Goal: Communication & Community: Participate in discussion

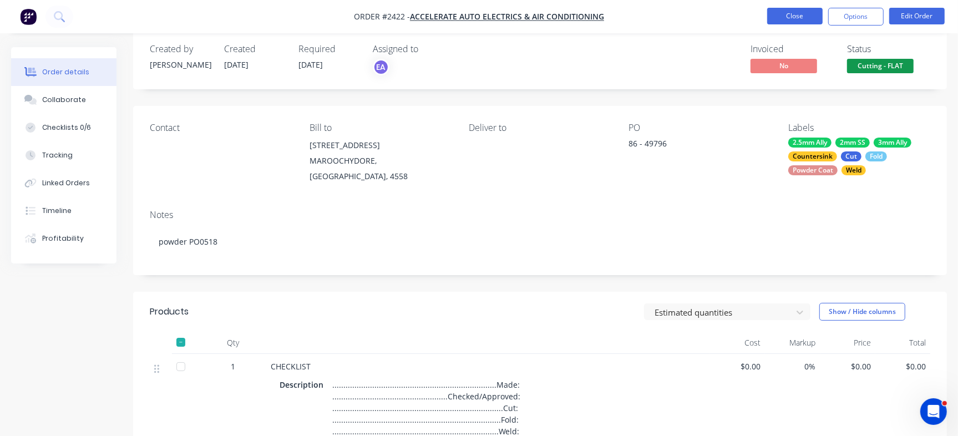
click at [799, 15] on button "Close" at bounding box center [794, 16] width 55 height 17
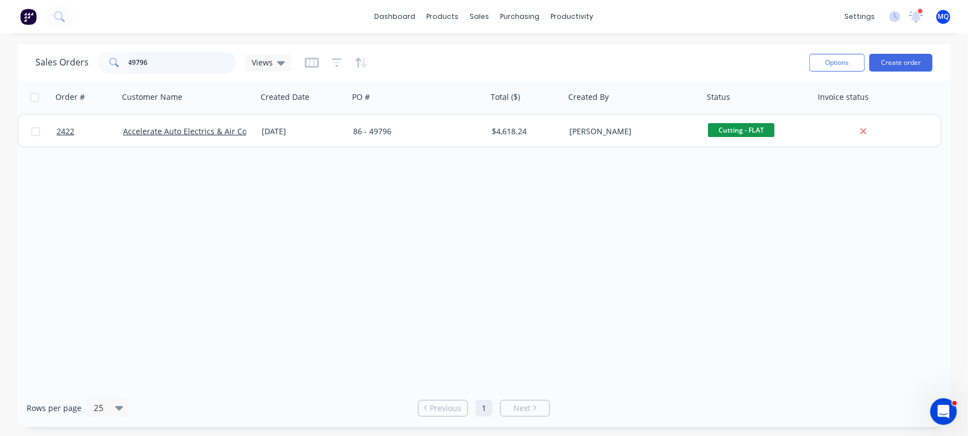
click at [177, 57] on input "49796" at bounding box center [183, 63] width 108 height 22
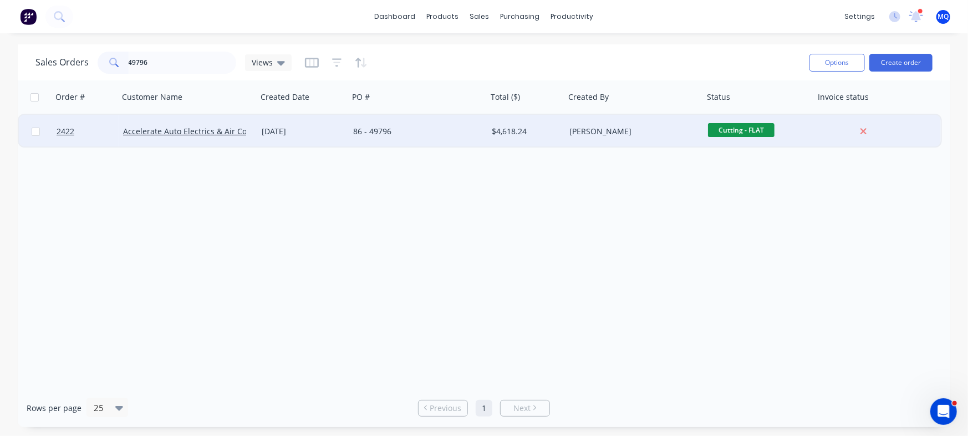
click at [276, 130] on div "[DATE]" at bounding box center [303, 131] width 83 height 11
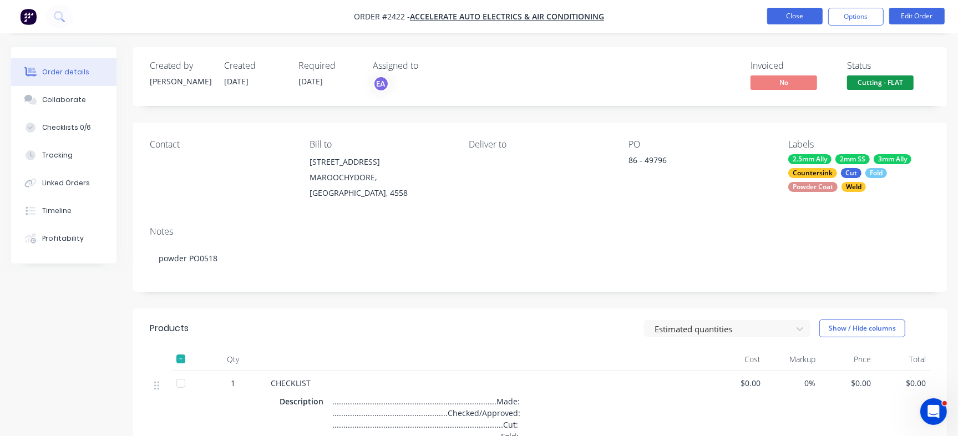
click at [812, 16] on button "Close" at bounding box center [794, 16] width 55 height 17
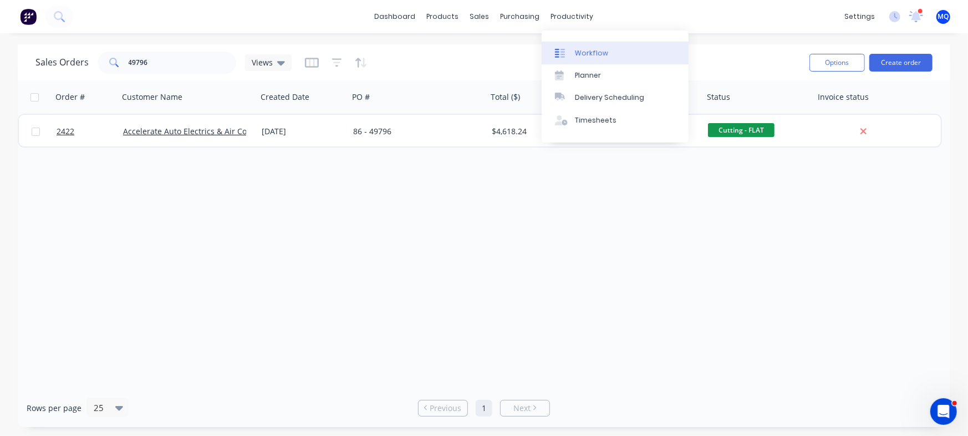
click at [574, 44] on link "Workflow" at bounding box center [615, 53] width 147 height 22
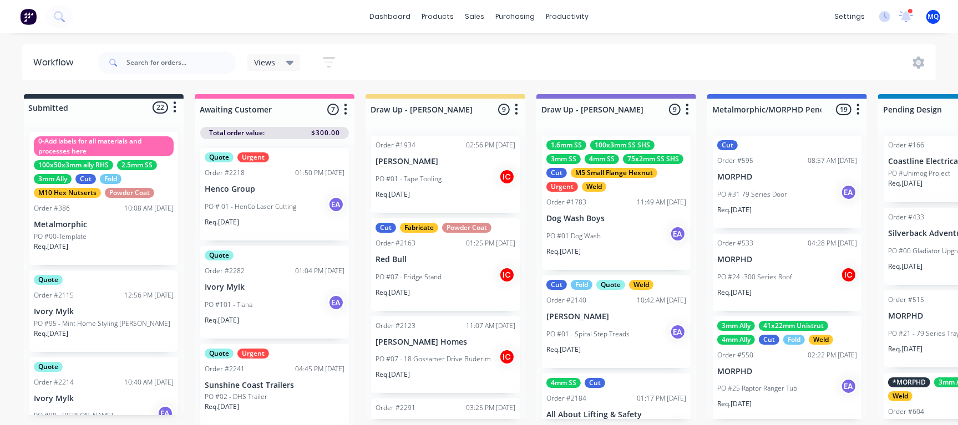
click at [268, 63] on span "Views" at bounding box center [264, 63] width 21 height 12
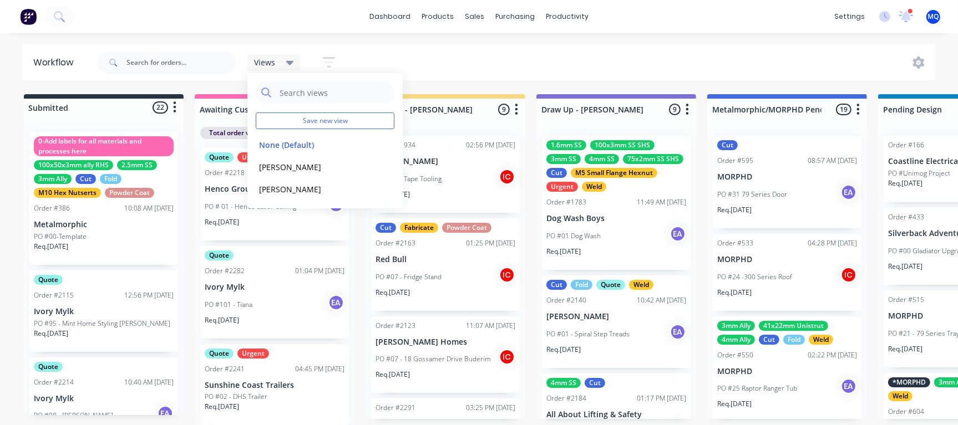
click at [290, 63] on icon at bounding box center [290, 63] width 8 height 4
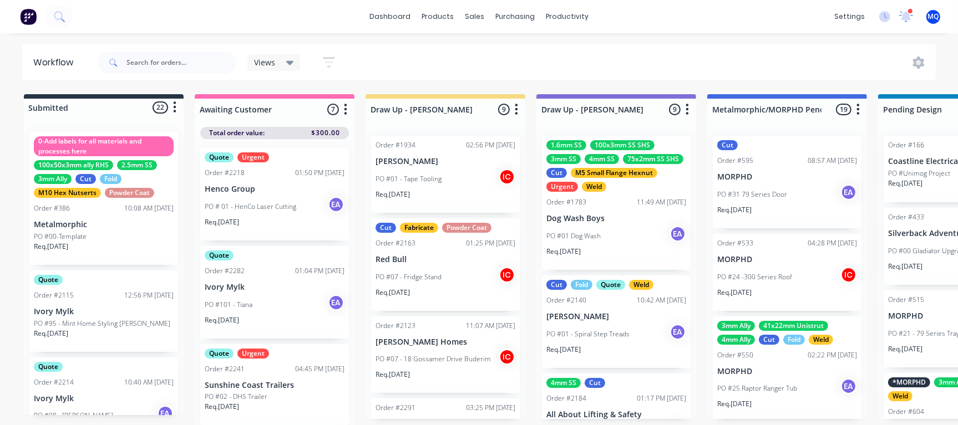
click at [286, 68] on div "Views" at bounding box center [273, 62] width 53 height 17
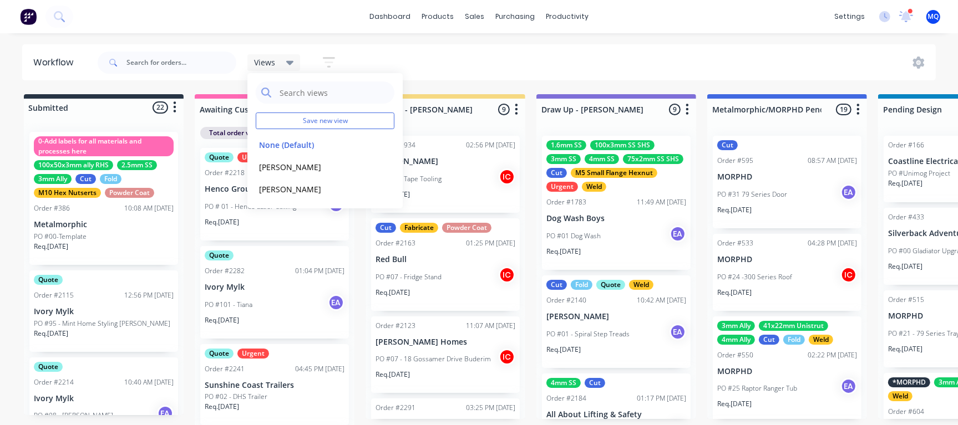
click at [479, 50] on div "Views Save new view None (Default) edit Greg edit Greg edit Show/Hide statuses …" at bounding box center [515, 62] width 841 height 33
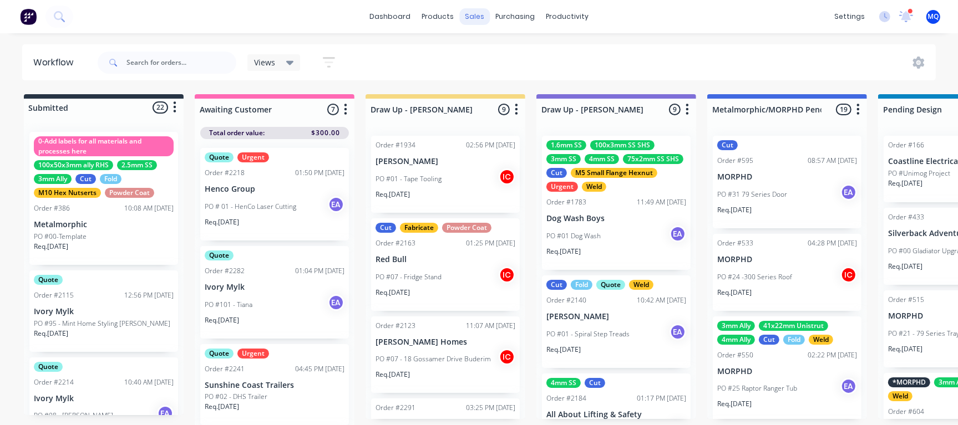
click at [475, 16] on div "sales" at bounding box center [474, 16] width 30 height 17
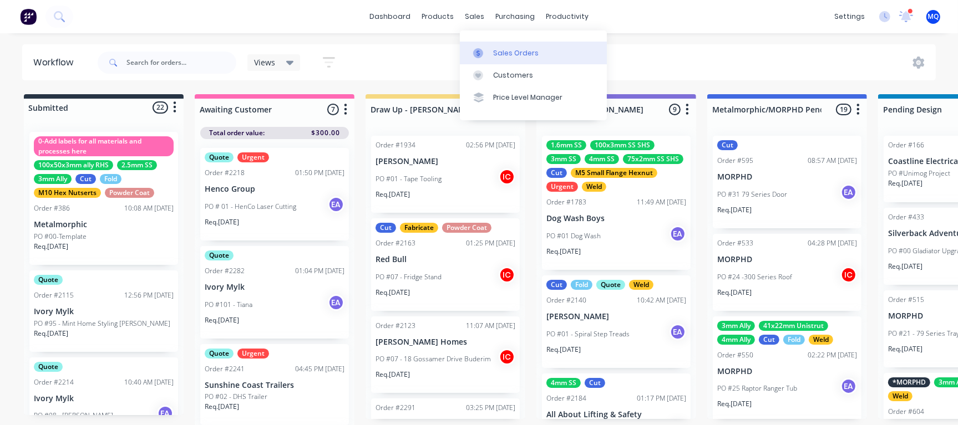
click at [480, 48] on icon at bounding box center [478, 53] width 10 height 10
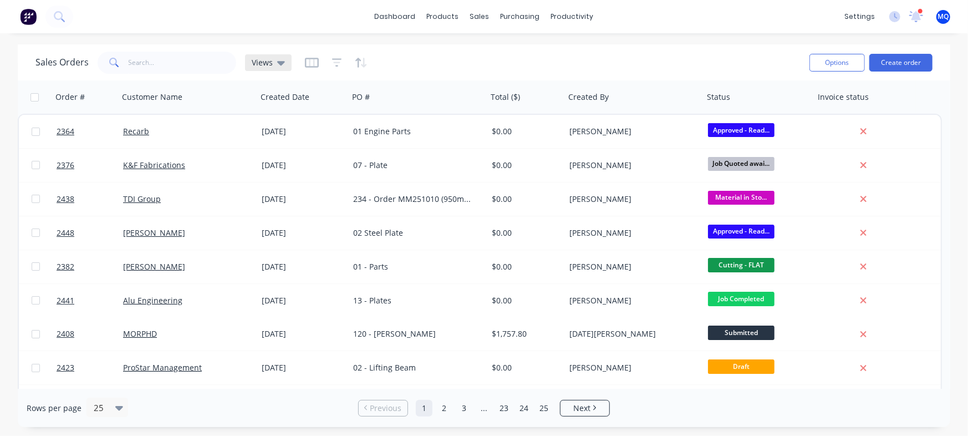
click at [260, 60] on span "Views" at bounding box center [262, 63] width 21 height 12
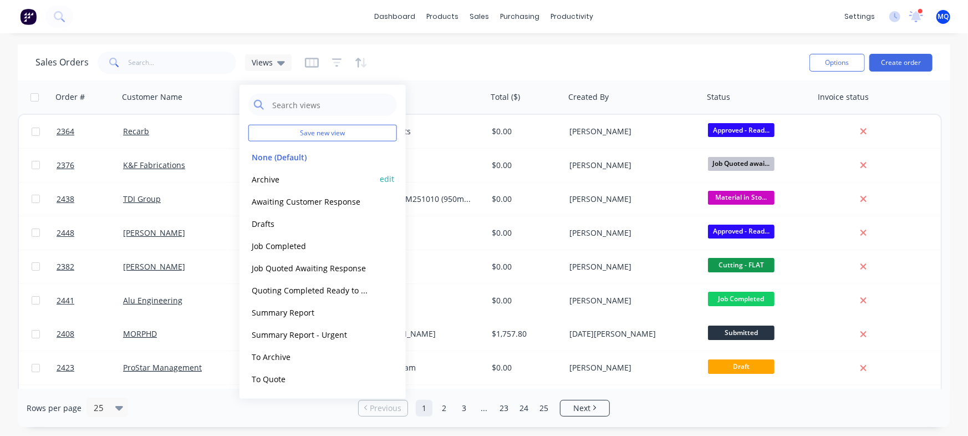
click at [260, 184] on button "Archive" at bounding box center [311, 178] width 126 height 13
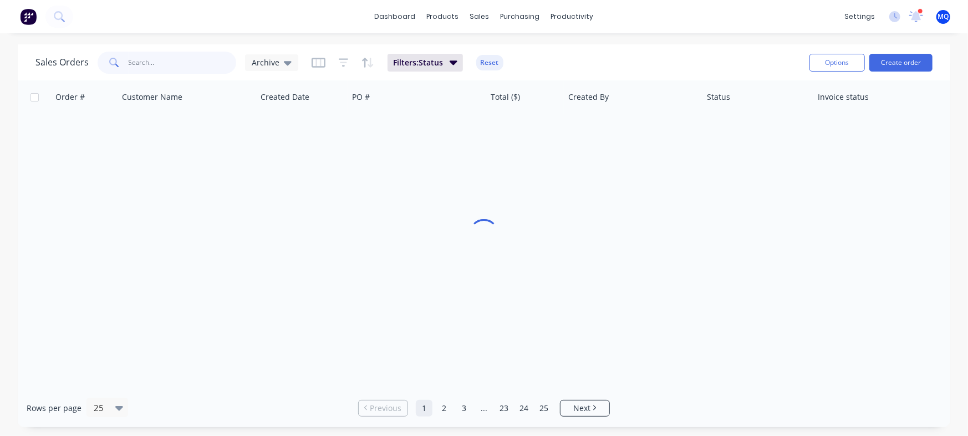
click at [189, 55] on input "text" at bounding box center [183, 63] width 108 height 22
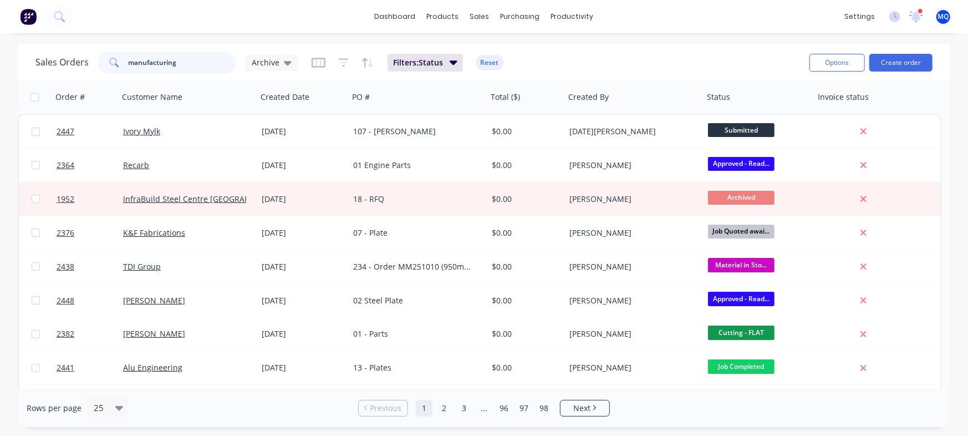
type input "manufacturing"
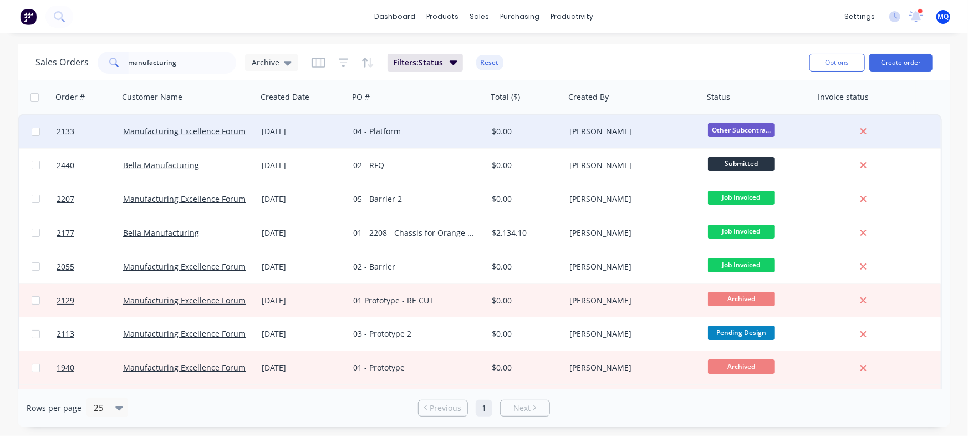
click at [436, 135] on div "04 - Platform" at bounding box center [414, 131] width 123 height 11
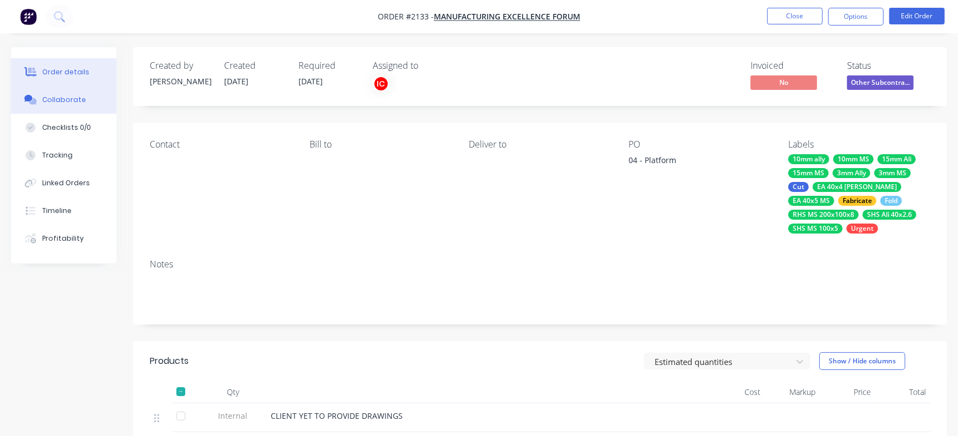
click at [63, 93] on button "Collaborate" at bounding box center [63, 100] width 105 height 28
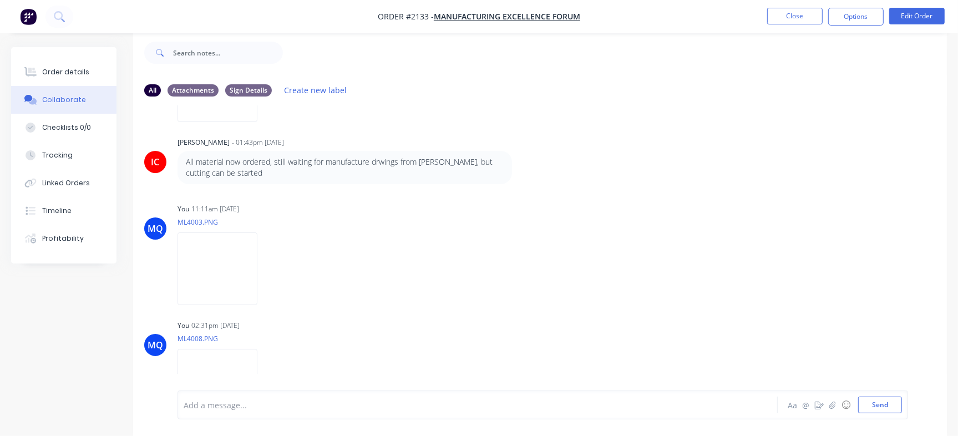
scroll to position [375, 0]
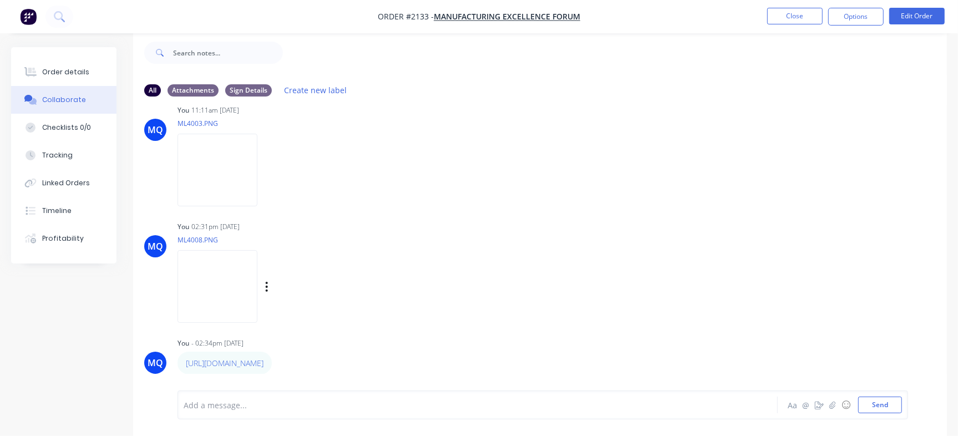
click at [238, 304] on img at bounding box center [217, 286] width 80 height 73
click at [70, 64] on button "Order details" at bounding box center [63, 72] width 105 height 28
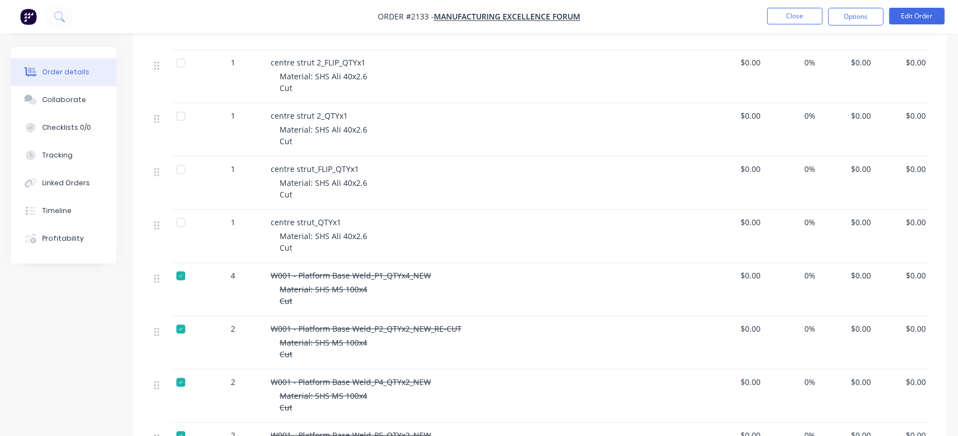
scroll to position [2355, 0]
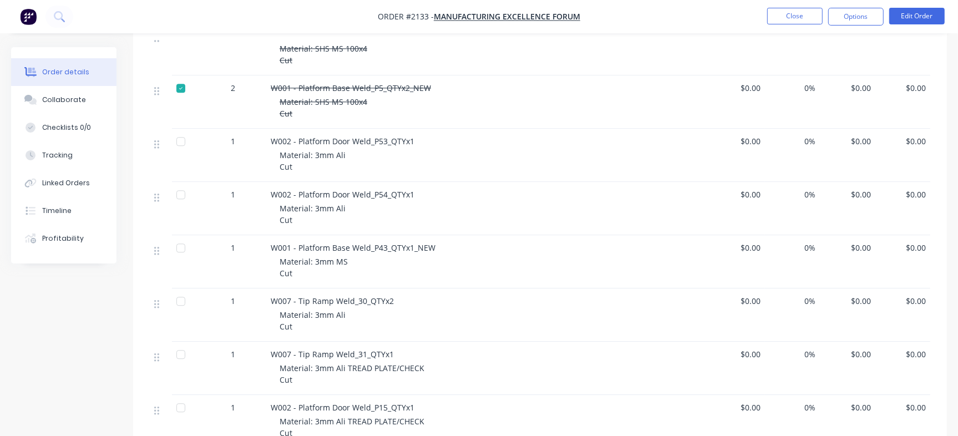
click at [807, 30] on nav "Order #2133 - Manufacturing Excellence Forum Close Options Edit Order" at bounding box center [479, 16] width 958 height 33
click at [807, 33] on nav "Order #2133 - Manufacturing Excellence Forum Close Options Edit Order" at bounding box center [479, 16] width 958 height 33
click at [808, 22] on button "Close" at bounding box center [794, 16] width 55 height 17
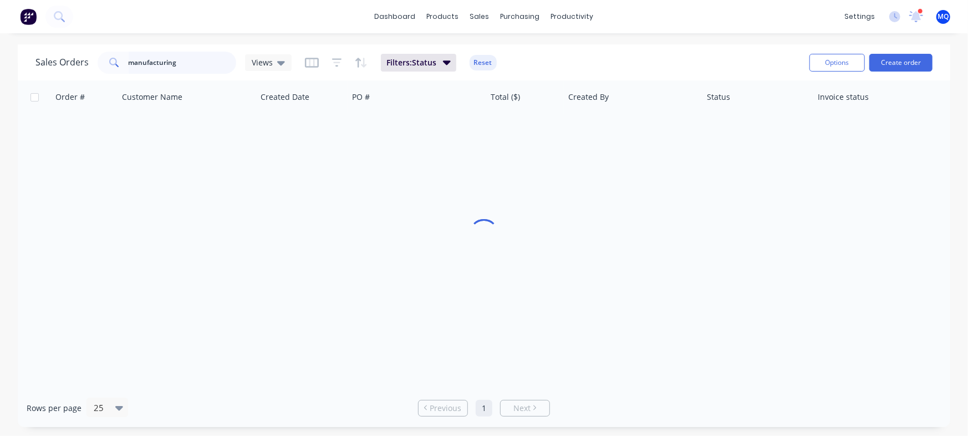
click at [189, 58] on input "manufacturing" at bounding box center [183, 63] width 108 height 22
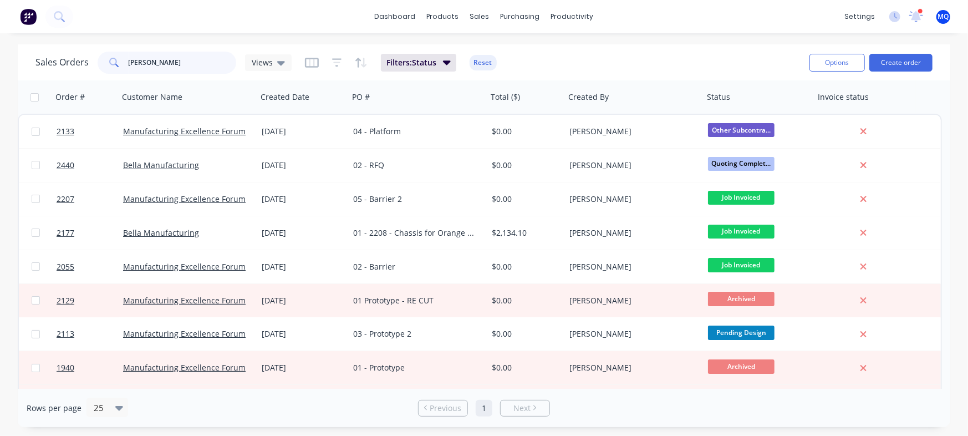
type input "whitelaw"
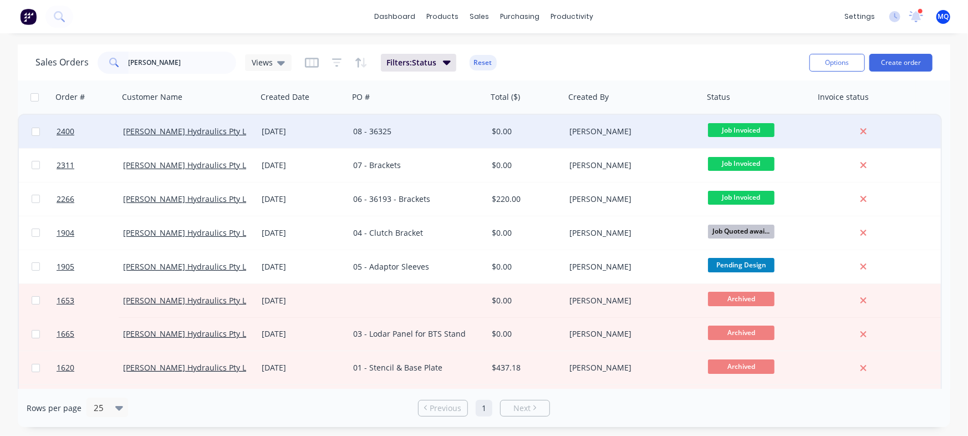
click at [412, 136] on div "08 - 36325" at bounding box center [414, 131] width 123 height 11
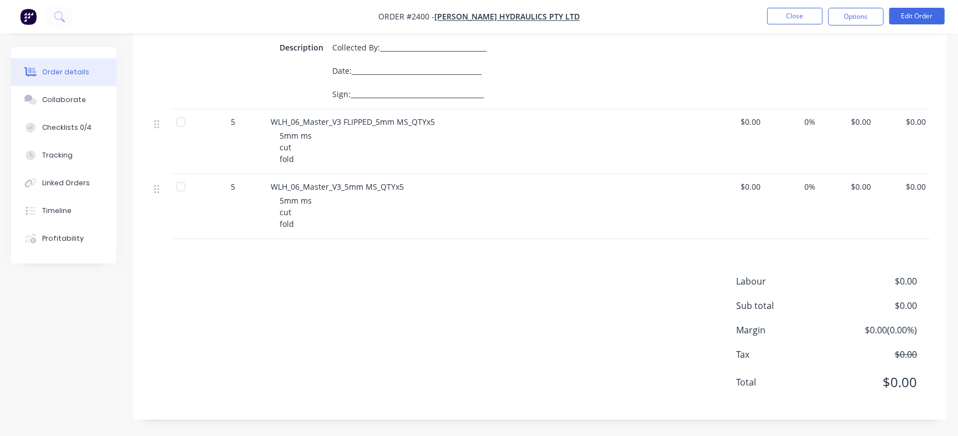
scroll to position [347, 0]
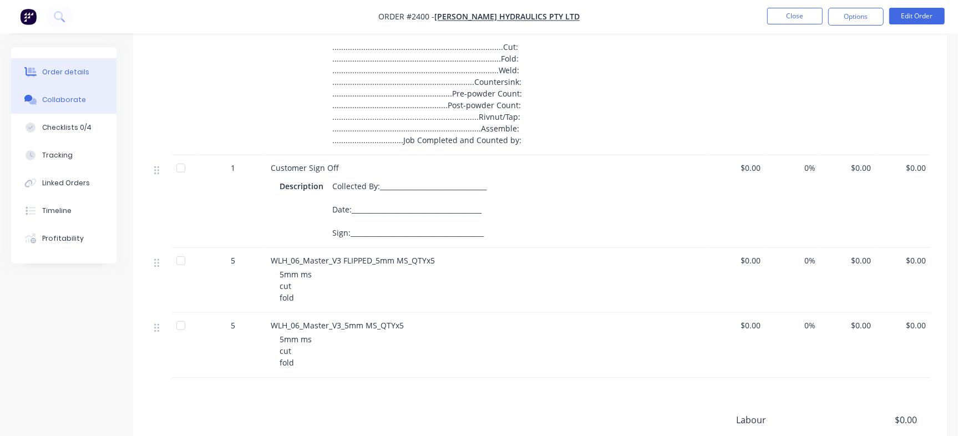
click at [74, 100] on div "Collaborate" at bounding box center [64, 100] width 44 height 10
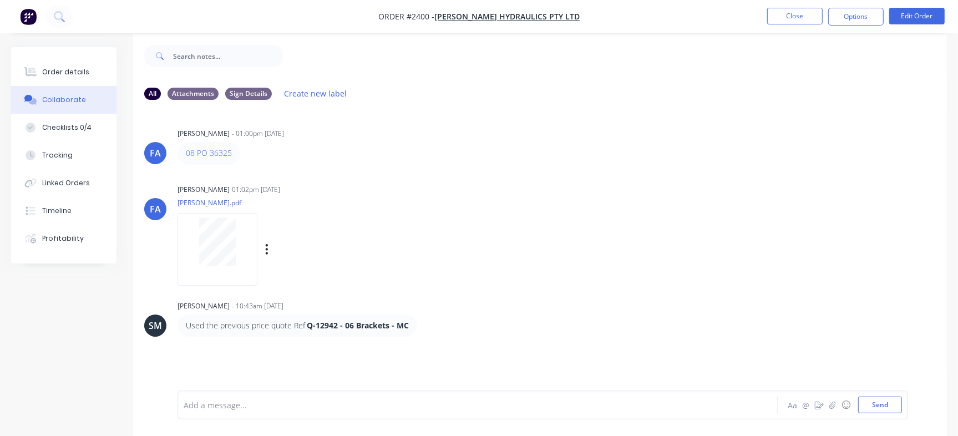
scroll to position [17, 0]
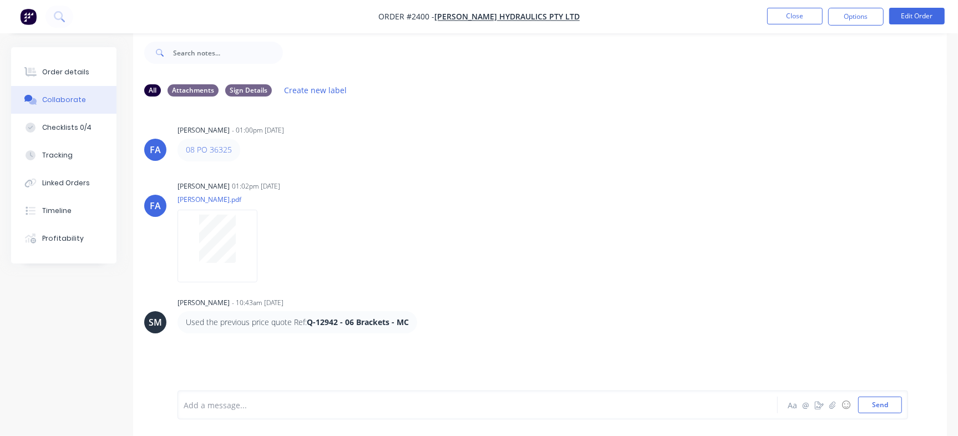
click at [460, 399] on div at bounding box center [453, 405] width 538 height 12
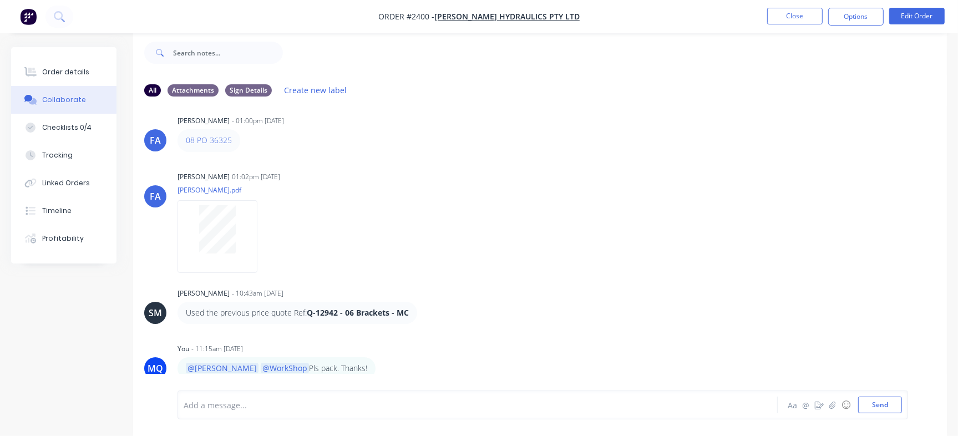
scroll to position [14, 0]
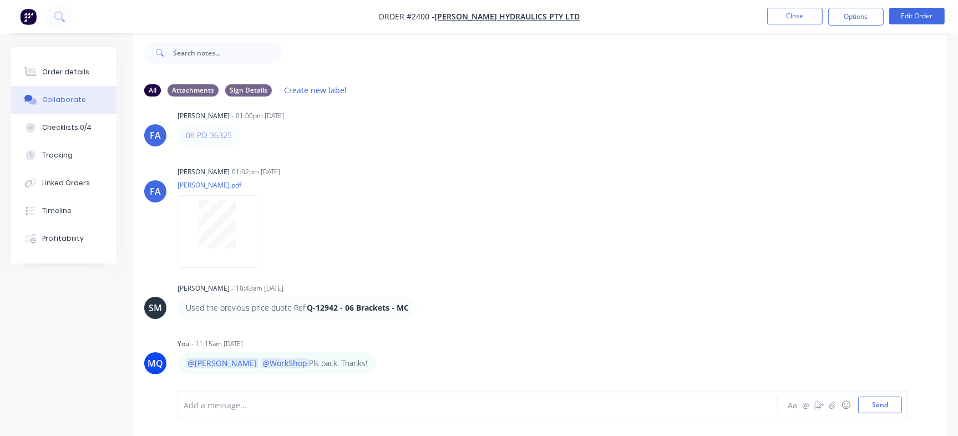
click at [359, 397] on div "Add a message... Aa @ ☺ Send" at bounding box center [542, 404] width 730 height 29
click at [336, 415] on div "Add a message... Aa @ ☺ Send" at bounding box center [542, 404] width 730 height 29
click at [332, 411] on div "Add a message..." at bounding box center [453, 404] width 538 height 17
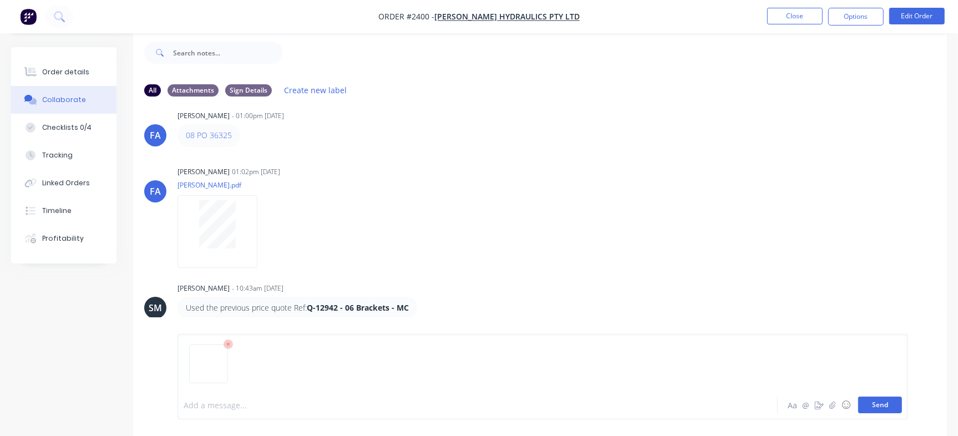
click at [863, 403] on button "Send" at bounding box center [880, 404] width 44 height 17
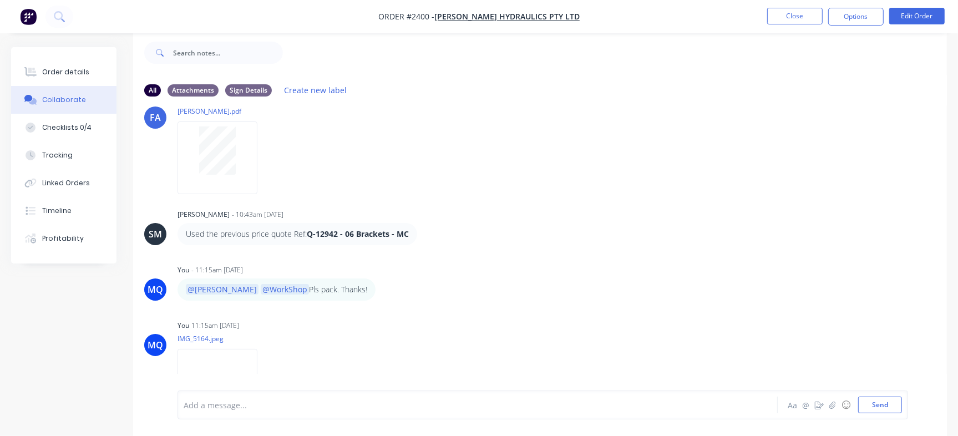
scroll to position [141, 0]
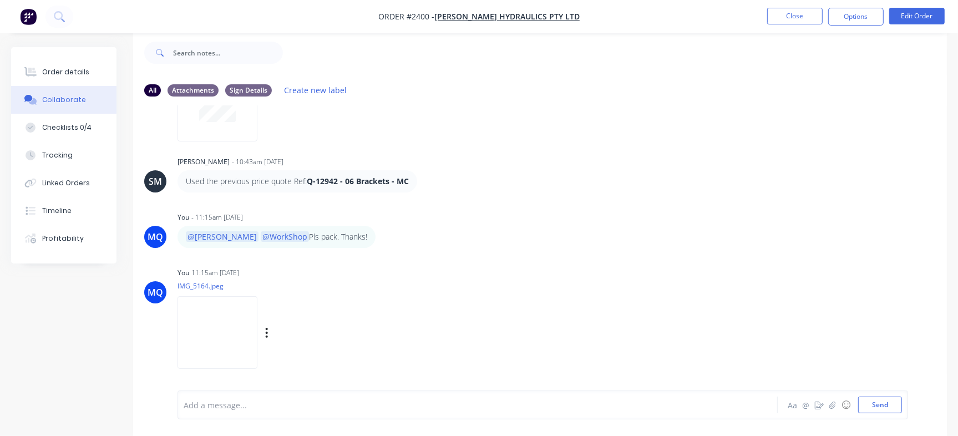
click at [262, 329] on div at bounding box center [219, 332] width 84 height 73
click at [341, 327] on div "Labels Download Delete" at bounding box center [324, 333] width 125 height 16
click at [343, 333] on div "Labels Download Delete" at bounding box center [324, 333] width 125 height 16
click at [268, 333] on icon "button" at bounding box center [267, 333] width 2 height 10
click at [366, 355] on button "Delete" at bounding box center [339, 359] width 125 height 25
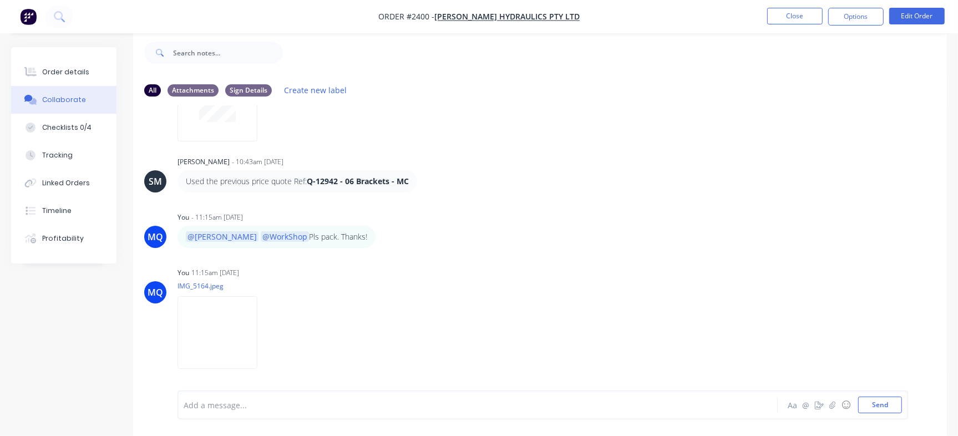
scroll to position [14, 0]
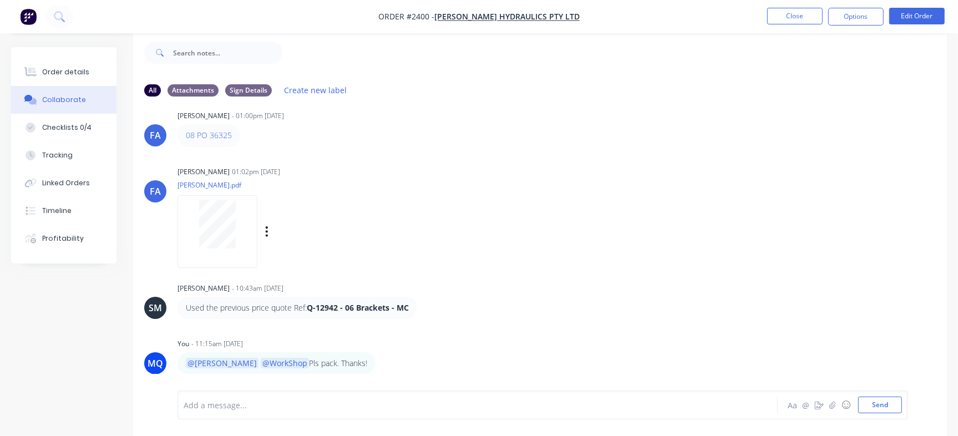
click at [902, 191] on div "FA Francis Adrian Candido 01:02pm 02/10/25 whitelaw.pdf Labels Download Delete" at bounding box center [539, 214] width 813 height 100
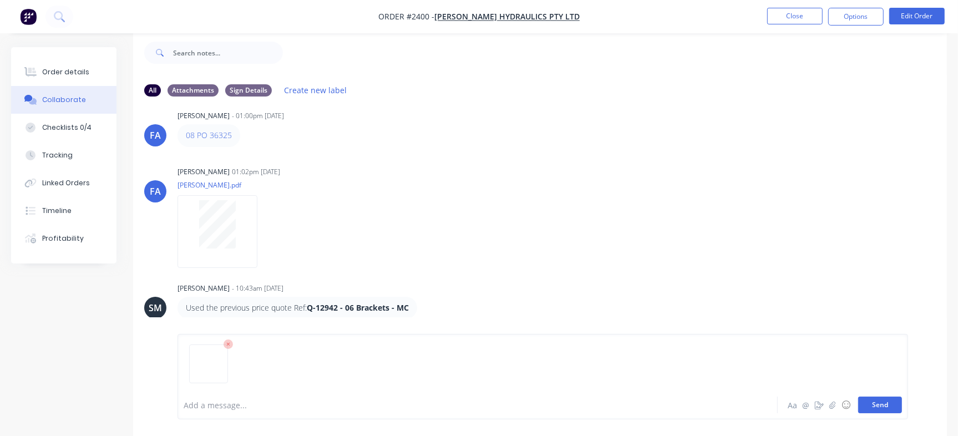
click at [866, 403] on button "Send" at bounding box center [880, 404] width 44 height 17
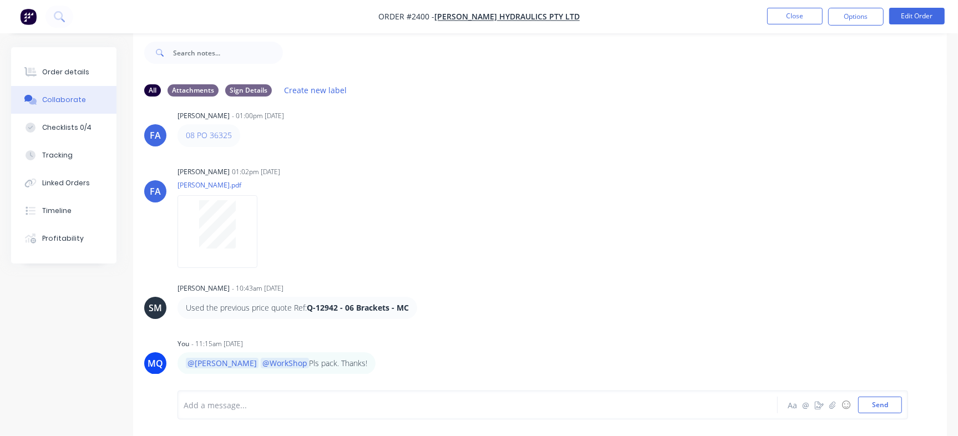
scroll to position [141, 0]
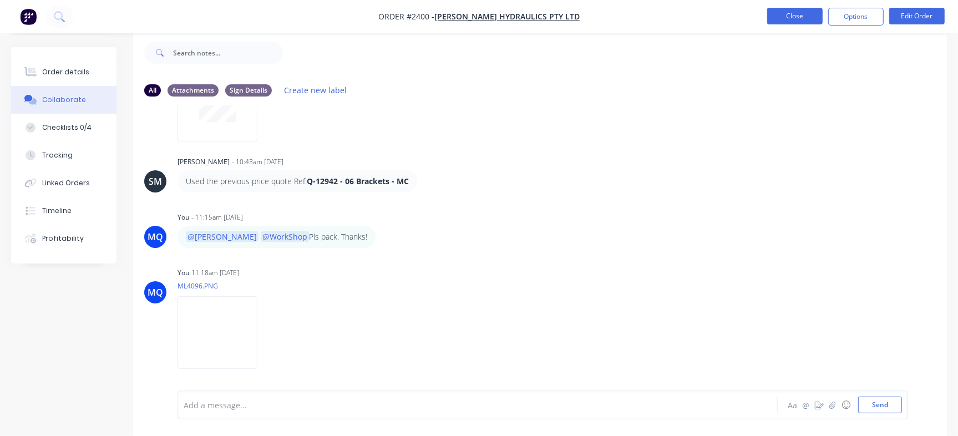
click at [784, 16] on button "Close" at bounding box center [794, 16] width 55 height 17
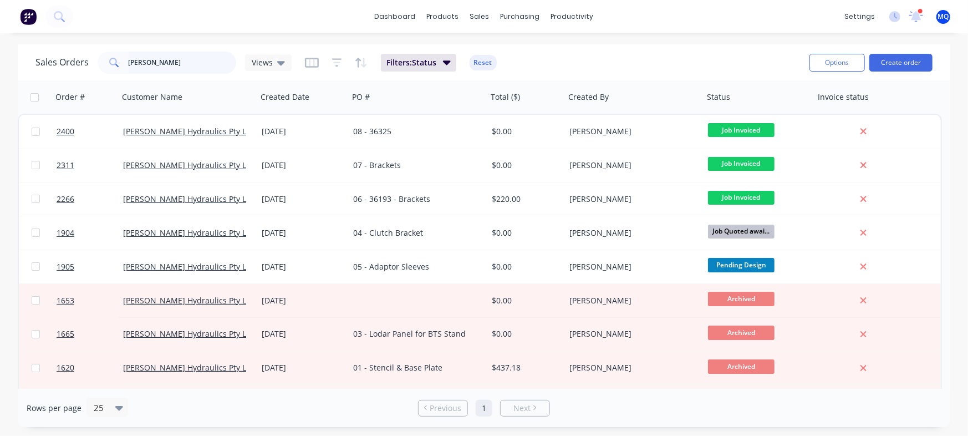
click at [151, 64] on input "whitelaw" at bounding box center [183, 63] width 108 height 22
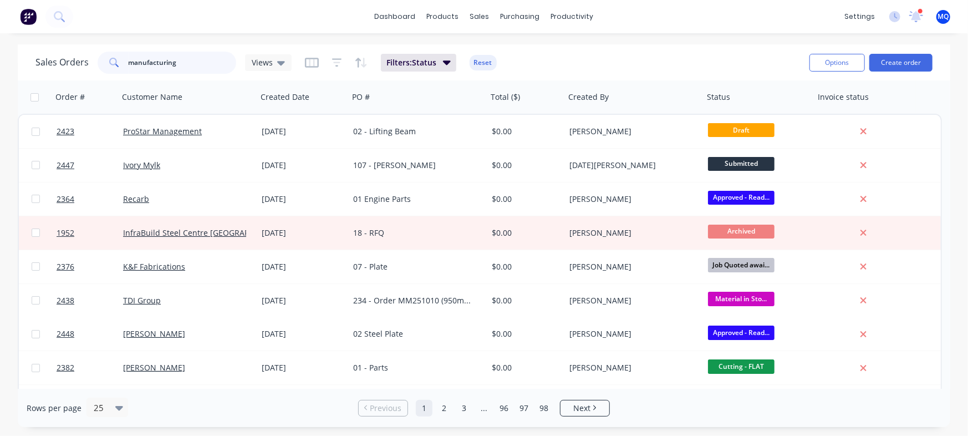
type input "manufacturing"
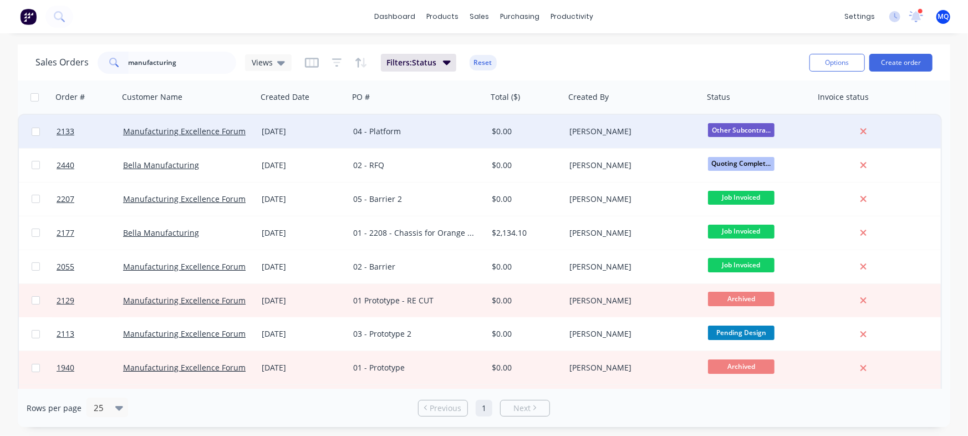
click at [398, 128] on div "04 - Platform" at bounding box center [414, 131] width 123 height 11
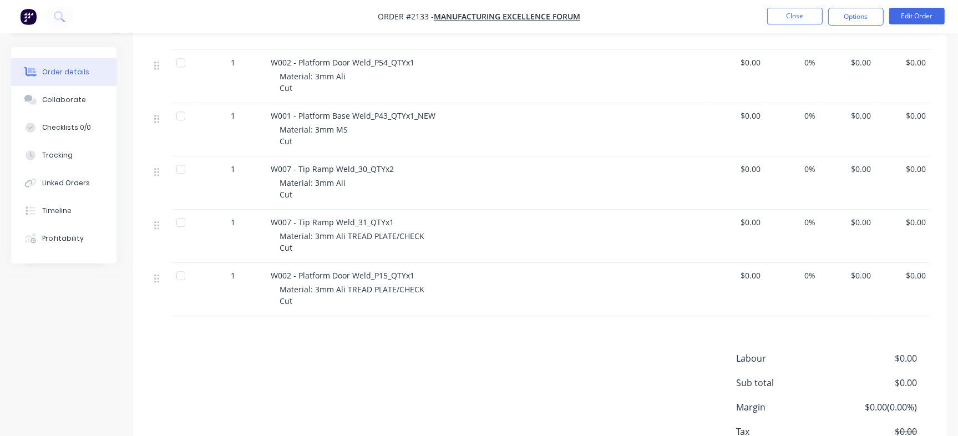
scroll to position [2562, 0]
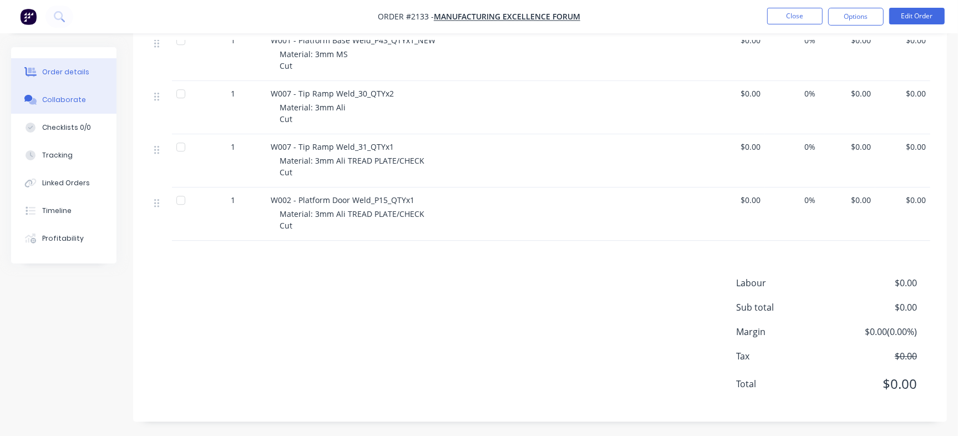
click at [54, 100] on div "Collaborate" at bounding box center [64, 100] width 44 height 10
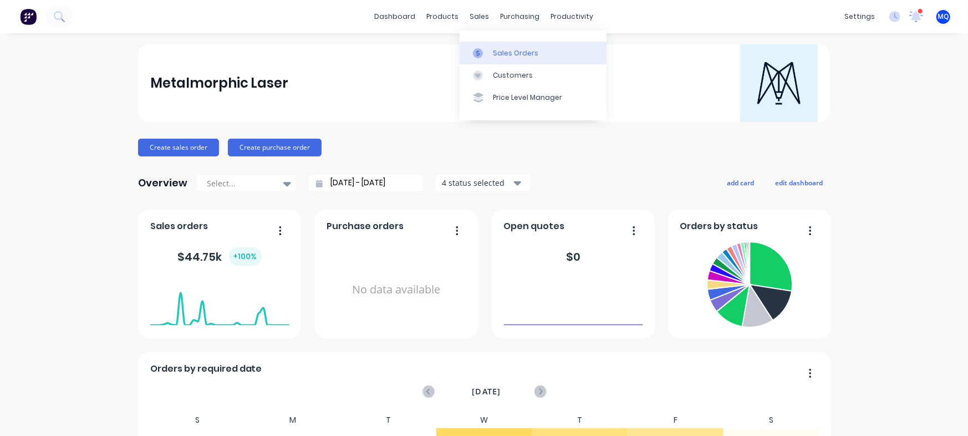
click at [487, 50] on div at bounding box center [481, 53] width 17 height 10
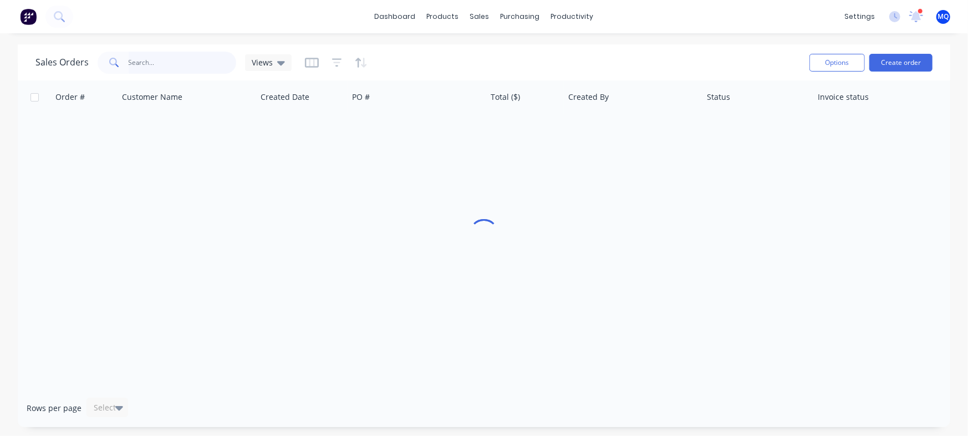
click at [183, 63] on input "text" at bounding box center [183, 63] width 108 height 22
type input "s"
type input "accelerate"
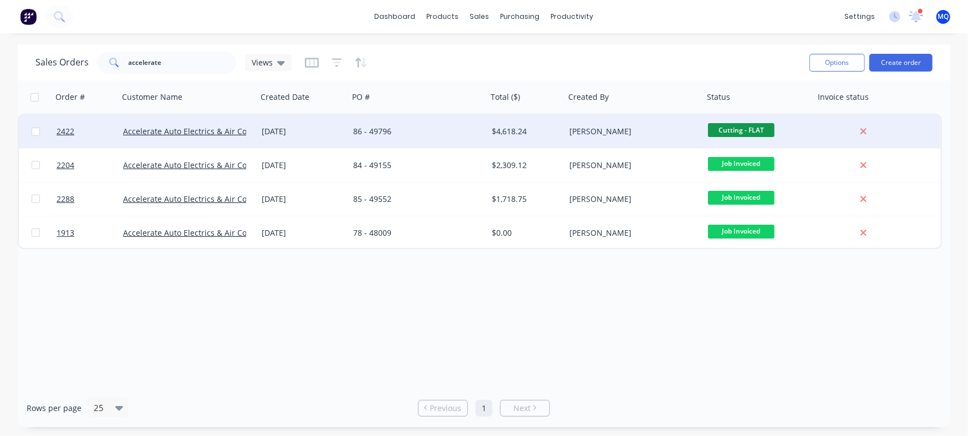
click at [408, 130] on div "86 - 49796" at bounding box center [414, 131] width 123 height 11
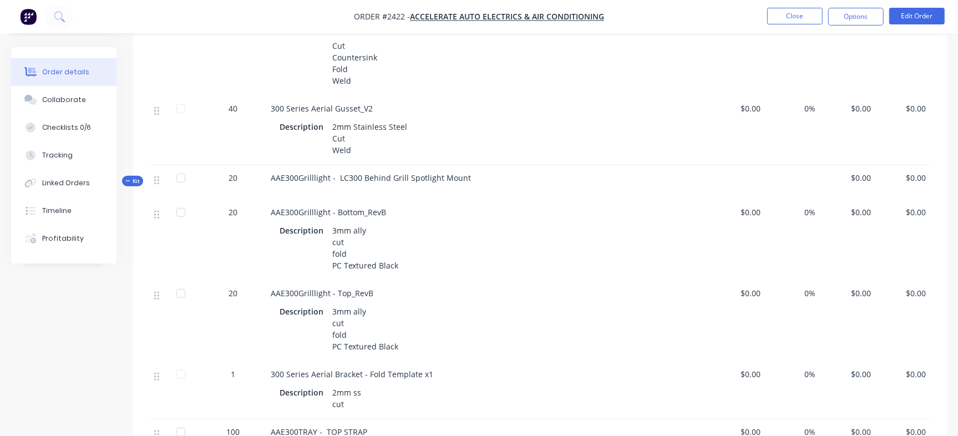
scroll to position [609, 0]
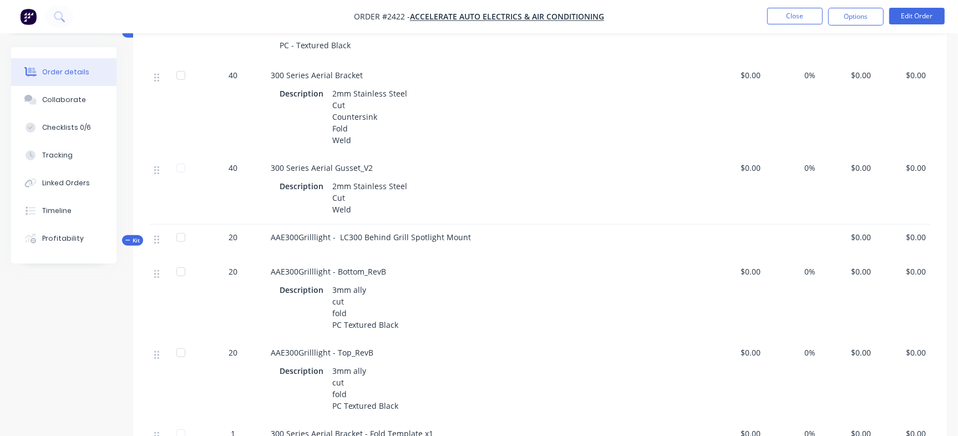
click at [125, 236] on button "Kit" at bounding box center [132, 240] width 21 height 11
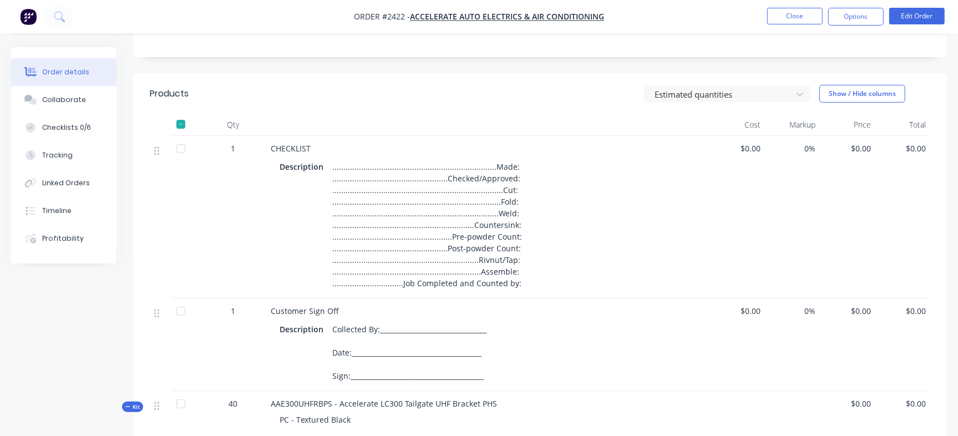
scroll to position [54, 0]
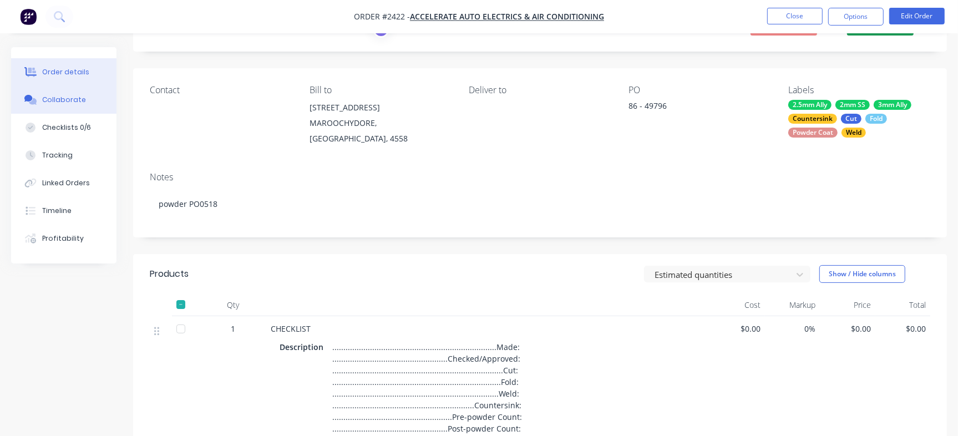
click at [83, 102] on button "Collaborate" at bounding box center [63, 100] width 105 height 28
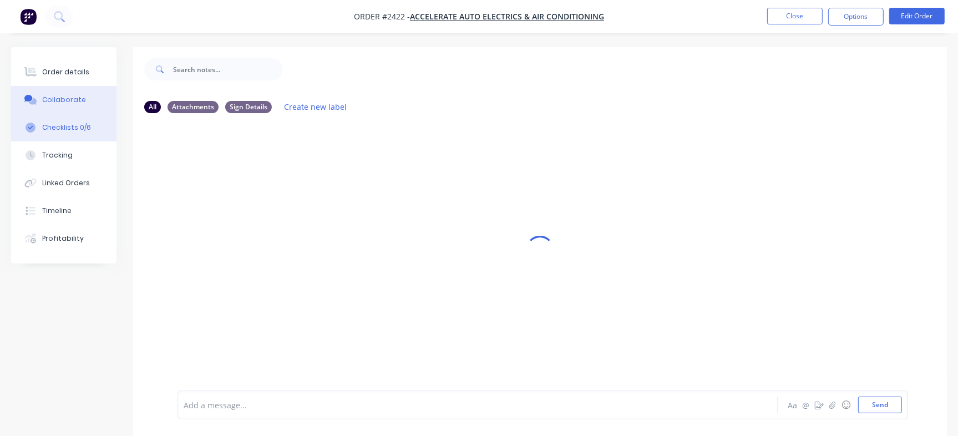
click at [48, 135] on button "Checklists 0/6" at bounding box center [63, 128] width 105 height 28
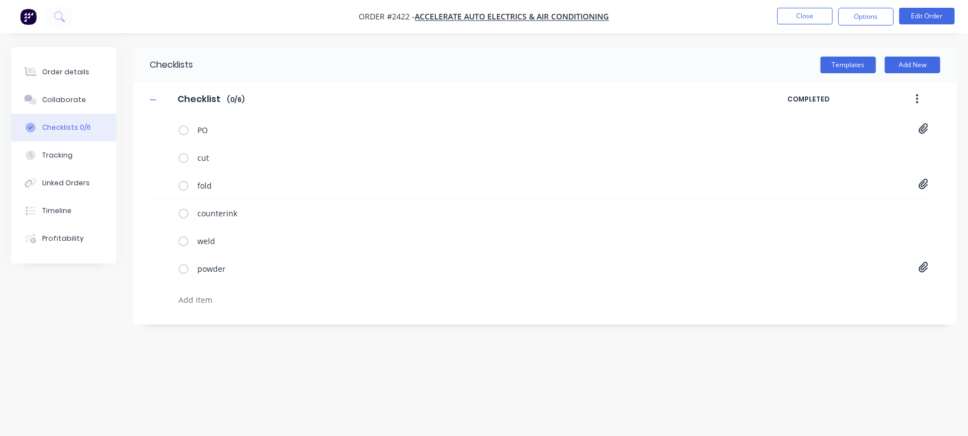
click at [934, 274] on div "Checklist Checklist Enter Checklist name ( 0 / 6 ) COMPLETED PO Purchase_Order_…" at bounding box center [545, 197] width 824 height 228
click at [929, 268] on div "powder Purchase Order PO0518.pdf" at bounding box center [538, 269] width 784 height 28
click at [922, 265] on icon at bounding box center [923, 267] width 9 height 11
click at [64, 95] on div "Collaborate" at bounding box center [64, 100] width 44 height 10
type textarea "x"
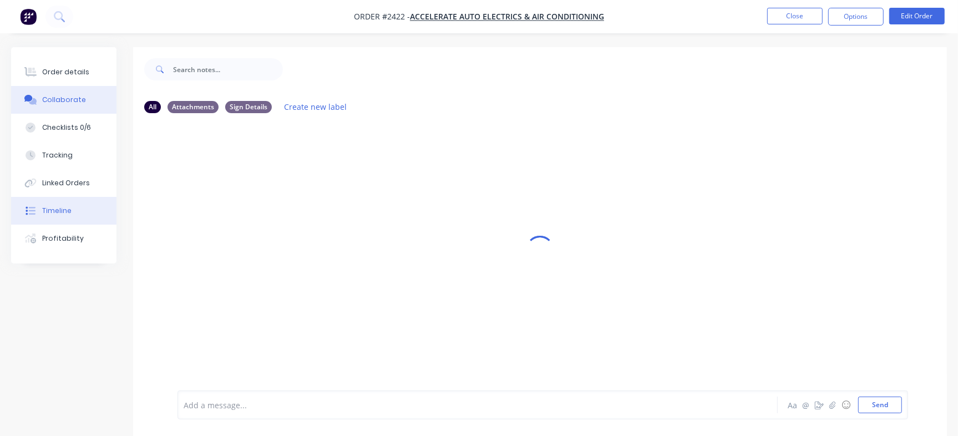
click at [69, 220] on button "Timeline" at bounding box center [63, 211] width 105 height 28
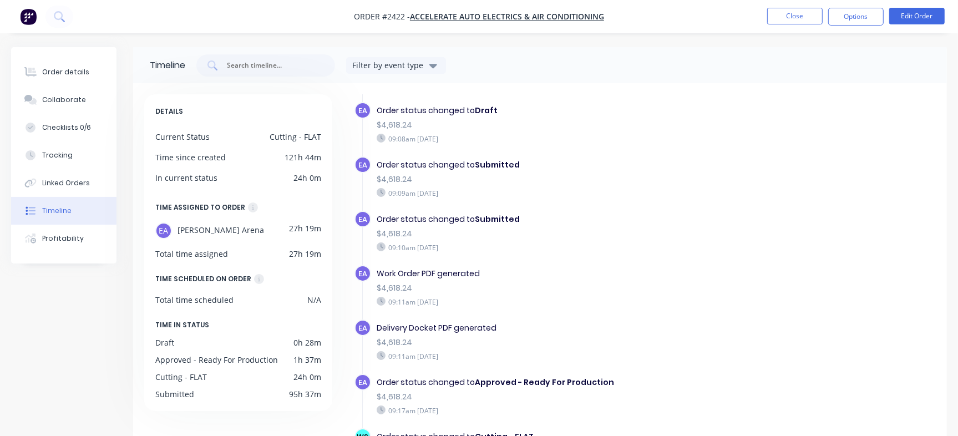
scroll to position [89, 0]
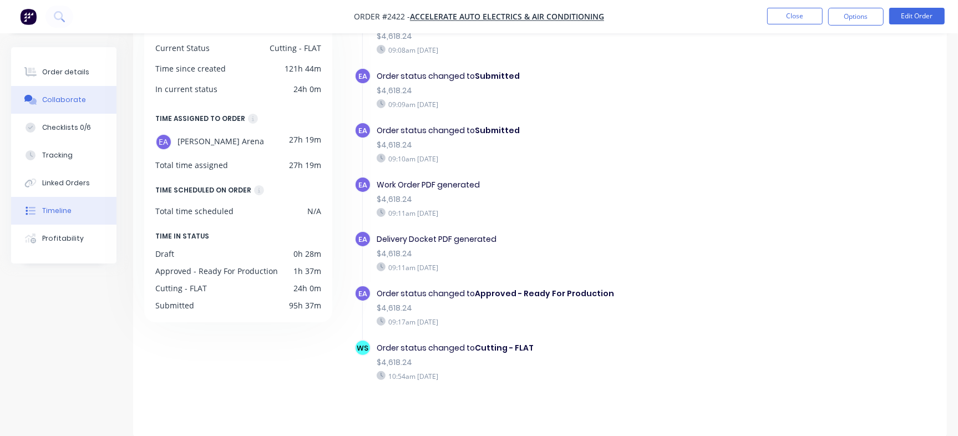
click at [60, 99] on div "Collaborate" at bounding box center [64, 100] width 44 height 10
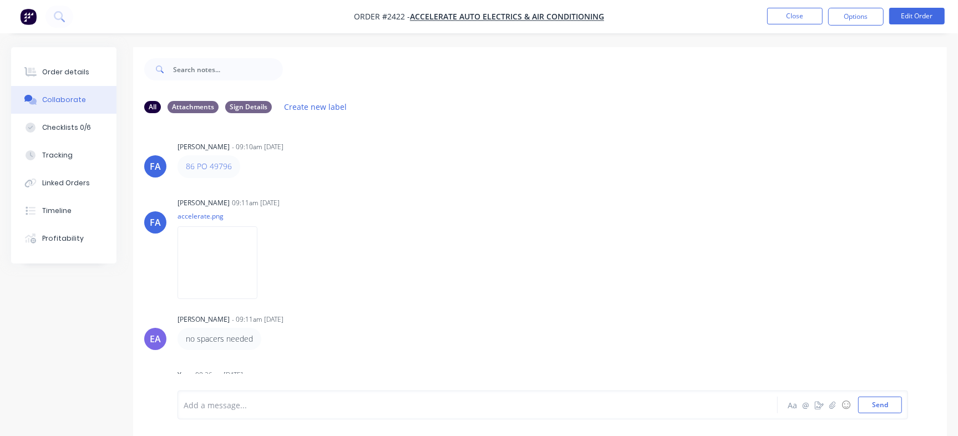
click at [59, 51] on div "Order details Collaborate Checklists 0/6 Tracking Linked Orders Timeline Profit…" at bounding box center [63, 155] width 105 height 216
click at [53, 60] on button "Order details" at bounding box center [63, 72] width 105 height 28
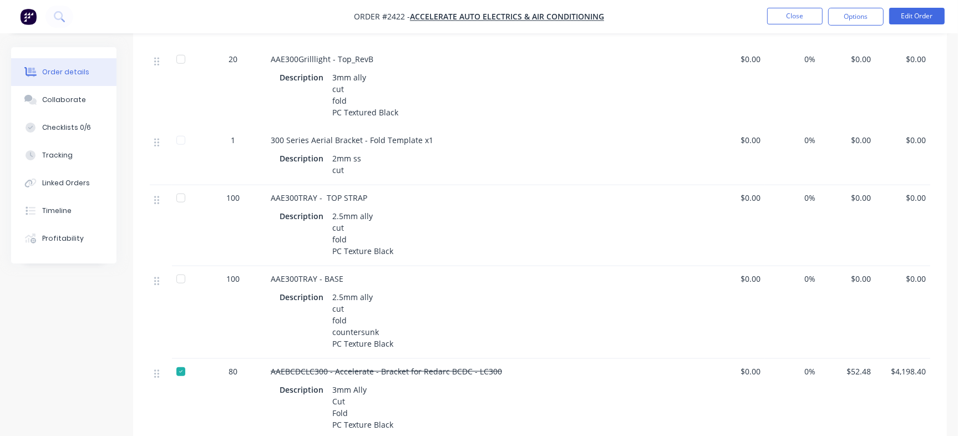
scroll to position [1093, 0]
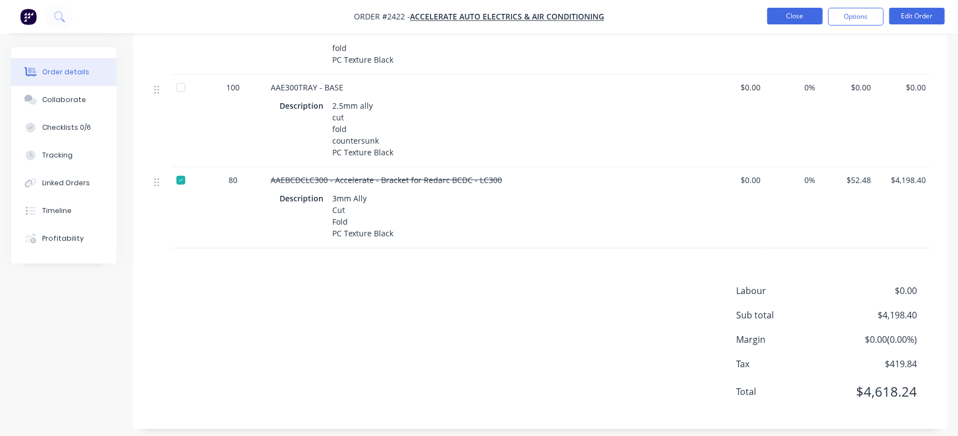
click at [780, 12] on button "Close" at bounding box center [794, 16] width 55 height 17
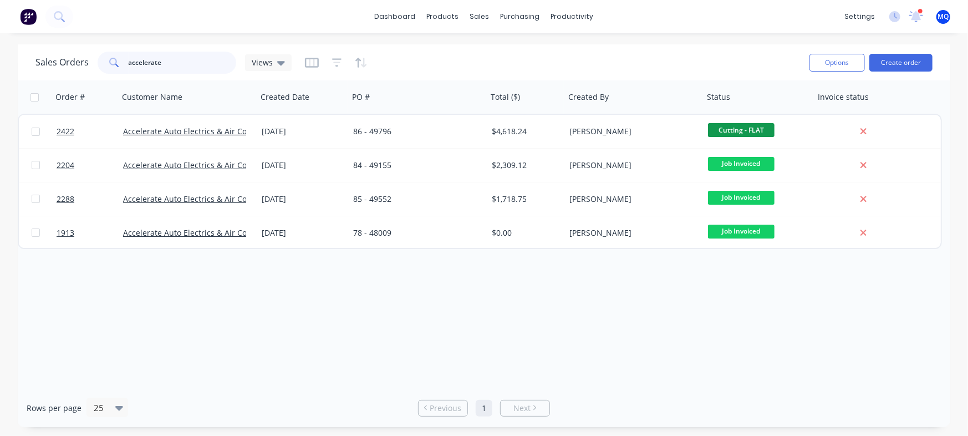
click at [176, 53] on input "accelerate" at bounding box center [183, 63] width 108 height 22
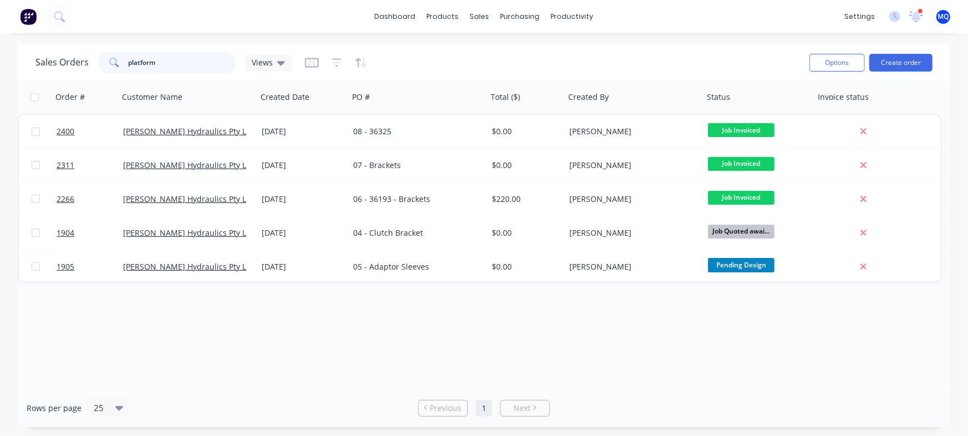
type input "platform"
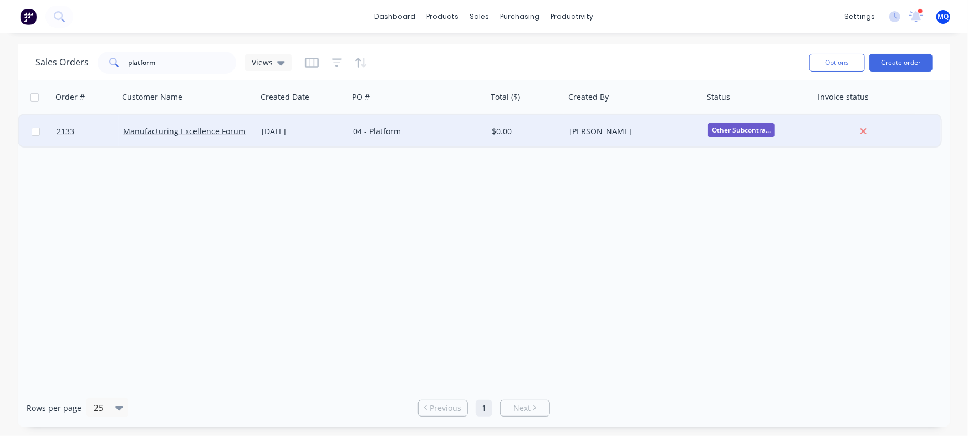
click at [432, 134] on div "04 - Platform" at bounding box center [414, 131] width 123 height 11
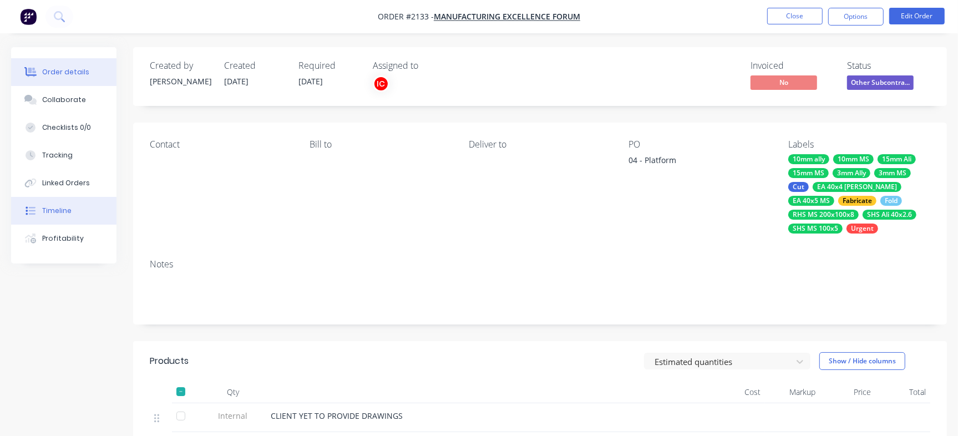
click at [55, 211] on div "Timeline" at bounding box center [56, 211] width 29 height 10
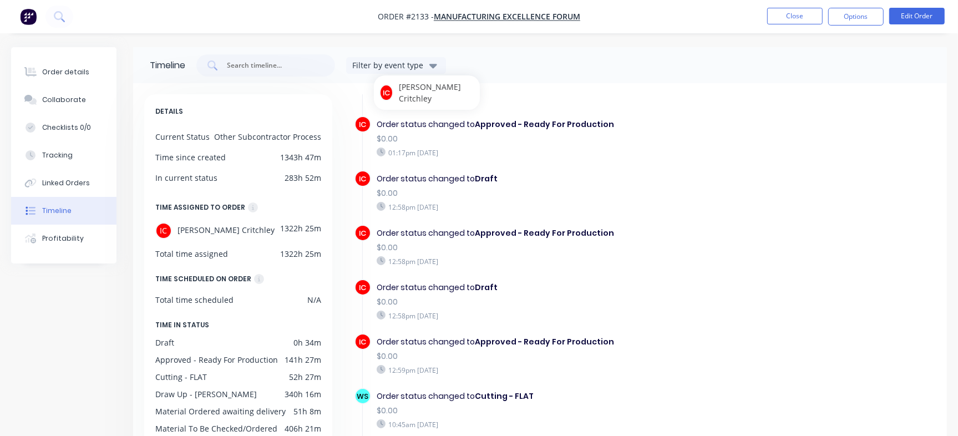
scroll to position [416, 0]
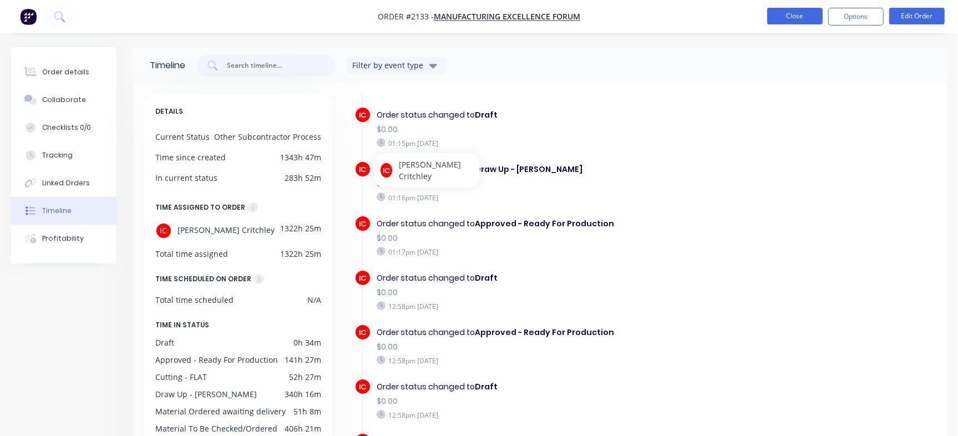
click at [794, 18] on button "Close" at bounding box center [794, 16] width 55 height 17
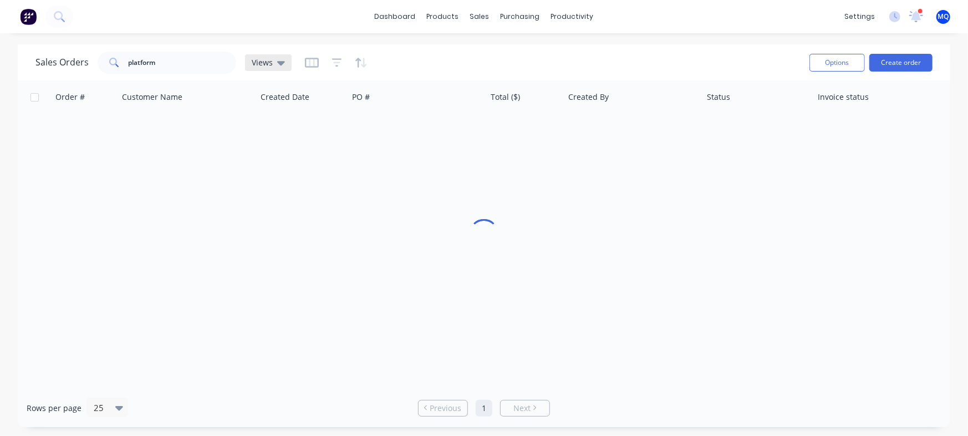
click at [267, 67] on span "Views" at bounding box center [262, 63] width 21 height 12
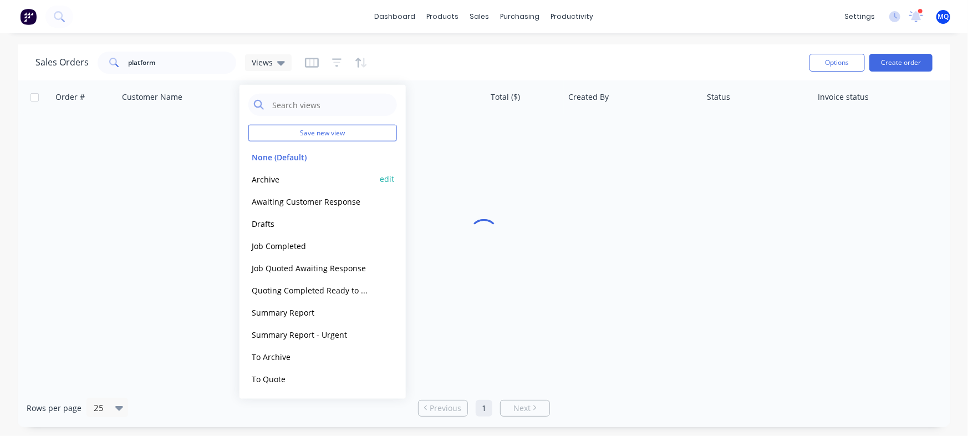
click at [286, 175] on button "Archive" at bounding box center [311, 178] width 126 height 13
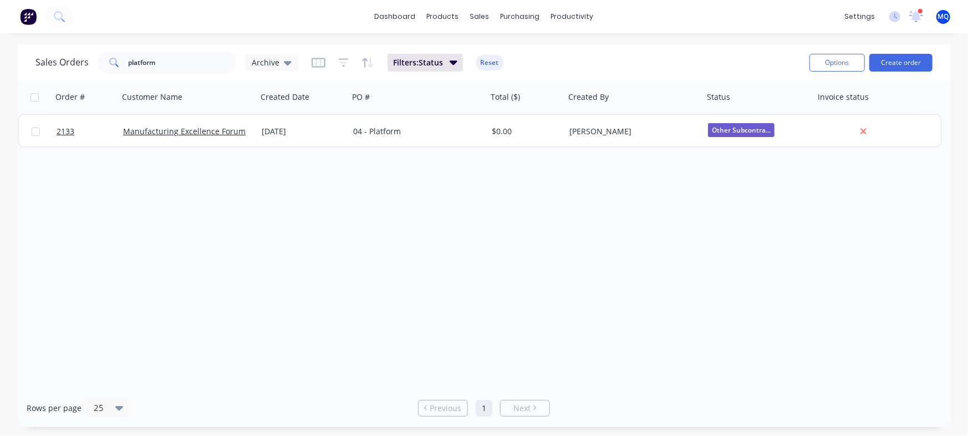
drag, startPoint x: 649, startPoint y: 375, endPoint x: 644, endPoint y: 369, distance: 7.1
click at [649, 375] on div "Order # Customer Name Created Date PO # Total ($) Created By Status Invoice sta…" at bounding box center [484, 234] width 933 height 308
click at [176, 63] on input "platform" at bounding box center [183, 63] width 108 height 22
click at [280, 183] on div "Order # Customer Name Created Date PO # Total ($) Created By Status Invoice sta…" at bounding box center [484, 234] width 933 height 308
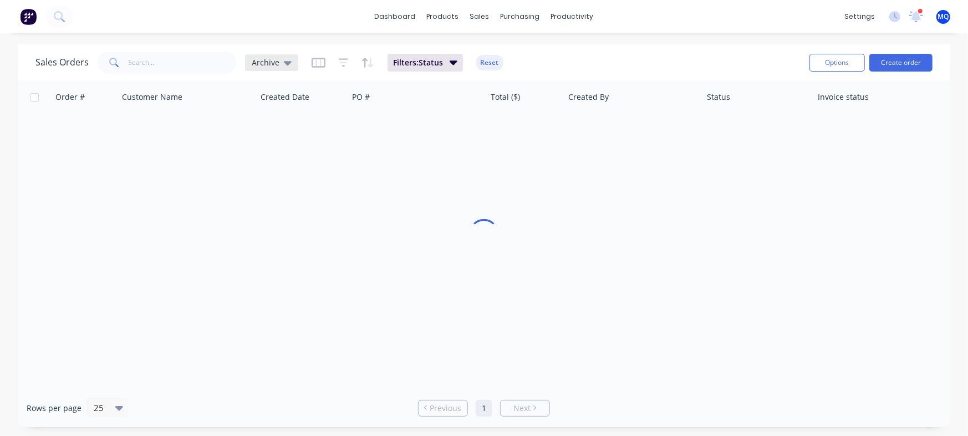
click at [288, 63] on icon at bounding box center [288, 63] width 8 height 12
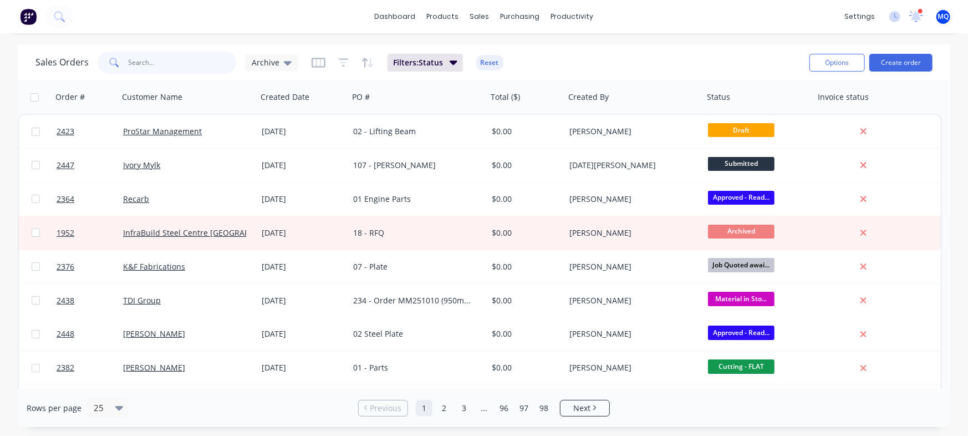
click at [171, 53] on input "text" at bounding box center [183, 63] width 108 height 22
type input "accelerate"
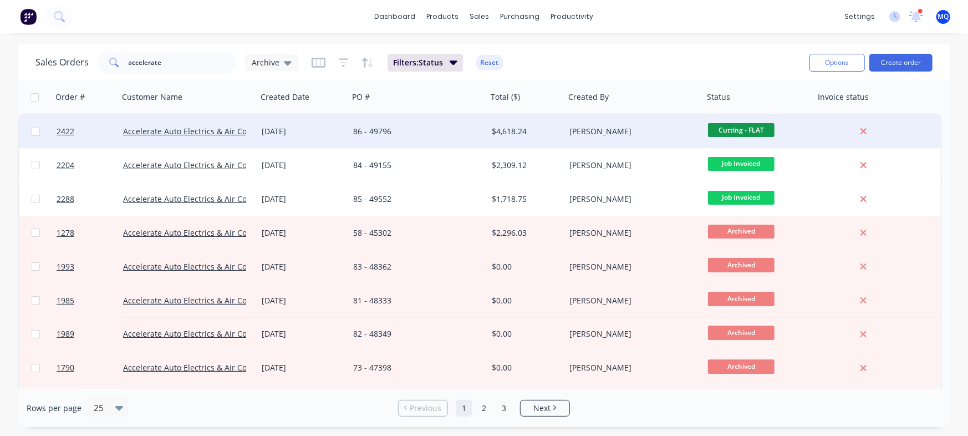
click at [465, 136] on div "86 - 49796" at bounding box center [414, 131] width 123 height 11
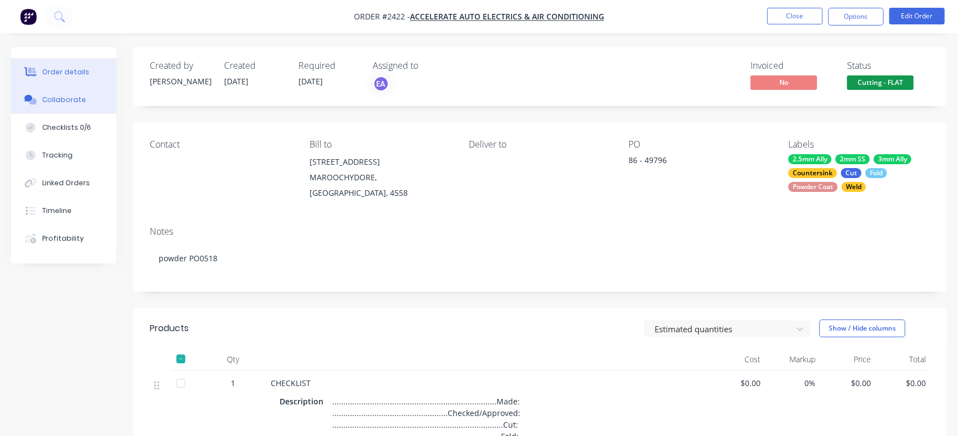
click at [90, 100] on button "Collaborate" at bounding box center [63, 100] width 105 height 28
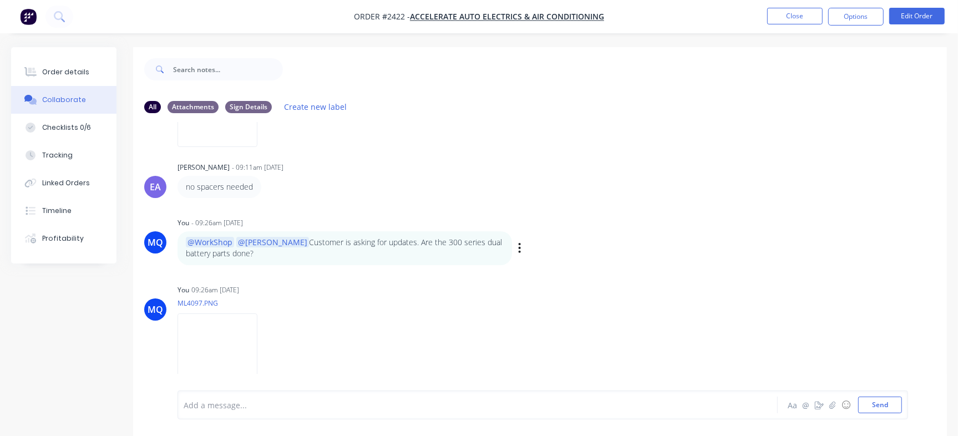
scroll to position [17, 0]
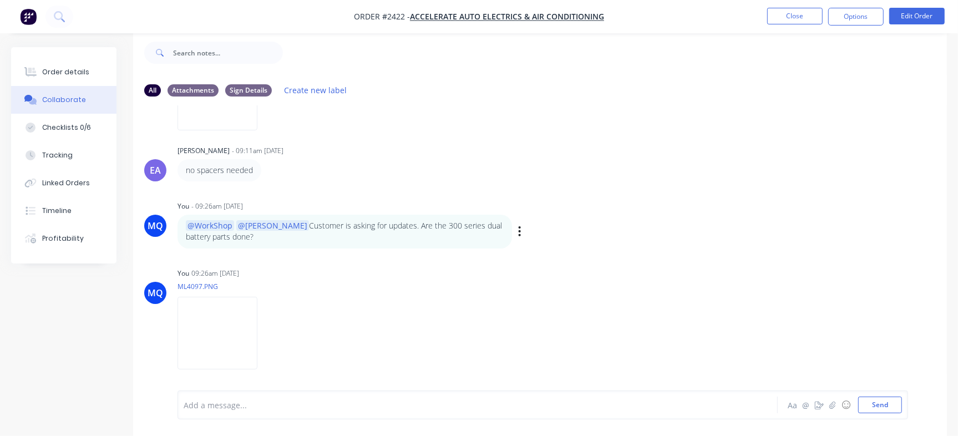
click at [516, 231] on div "@WorkShop @Greg Customer is asking for updates. Are the 300 series dual battery…" at bounding box center [350, 232] width 347 height 34
click at [525, 232] on div "MQ You - 09:26am 14/10/25 @WorkShop @Greg Customer is asking for updates. Are t…" at bounding box center [539, 223] width 813 height 50
click at [524, 231] on div "MQ You - 09:26am 14/10/25 @WorkShop @Greg Customer is asking for updates. Are t…" at bounding box center [539, 223] width 813 height 50
click at [520, 232] on div "Labels Edit Delete" at bounding box center [520, 231] width 7 height 16
click at [520, 232] on icon "button" at bounding box center [519, 231] width 3 height 13
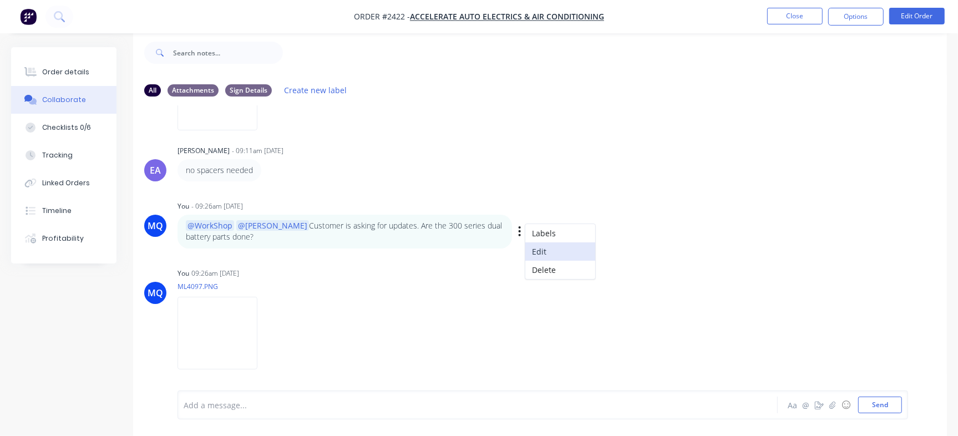
click at [538, 250] on button "Edit" at bounding box center [560, 251] width 70 height 18
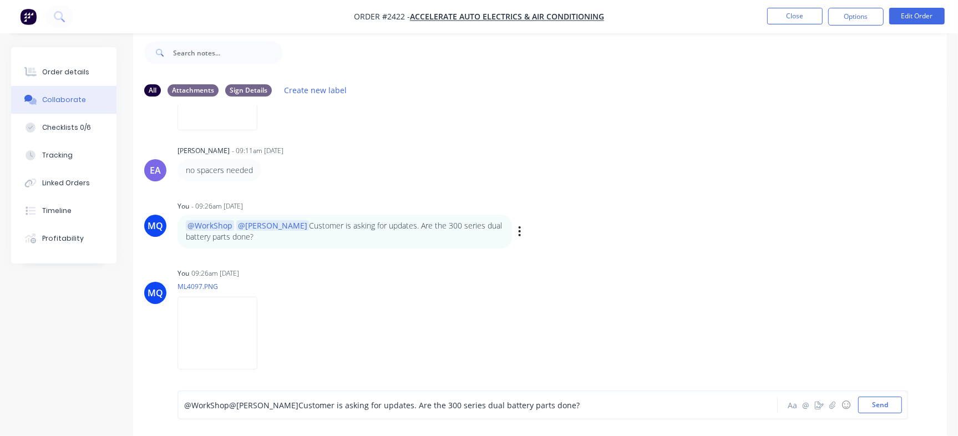
drag, startPoint x: 372, startPoint y: 404, endPoint x: 576, endPoint y: 398, distance: 204.2
click at [576, 398] on div "@WorkShop @Greg Customer is asking for updates. Are the 300 series dual battery…" at bounding box center [453, 404] width 538 height 17
click at [892, 406] on button "Send" at bounding box center [880, 404] width 44 height 17
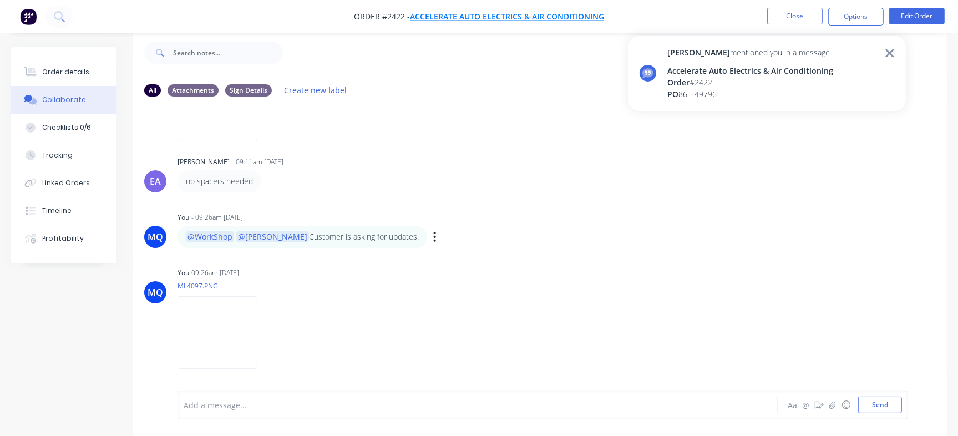
scroll to position [152, 0]
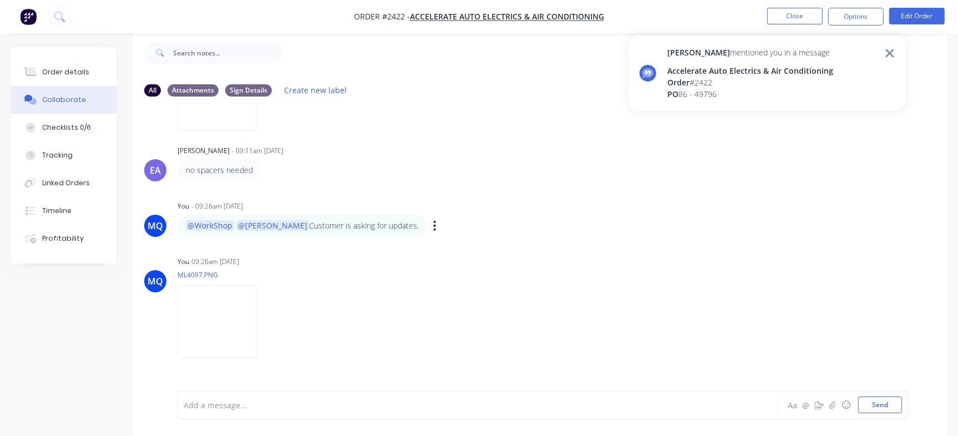
drag, startPoint x: 807, startPoint y: 93, endPoint x: 790, endPoint y: 50, distance: 45.5
click at [807, 92] on div "PO 86 - 49796" at bounding box center [750, 94] width 166 height 12
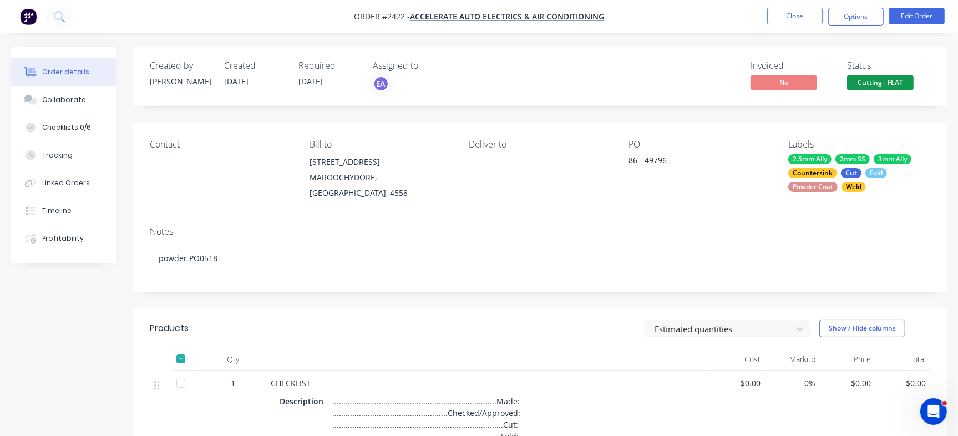
scroll to position [347, 0]
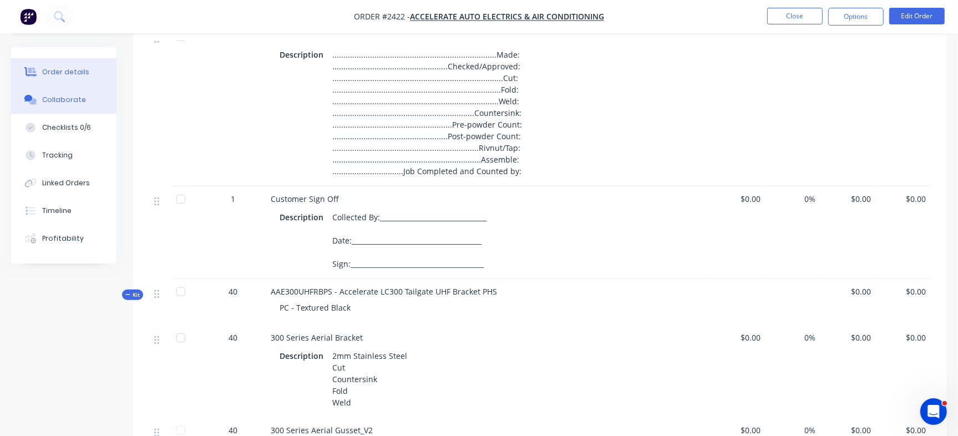
click at [72, 88] on button "Collaborate" at bounding box center [63, 100] width 105 height 28
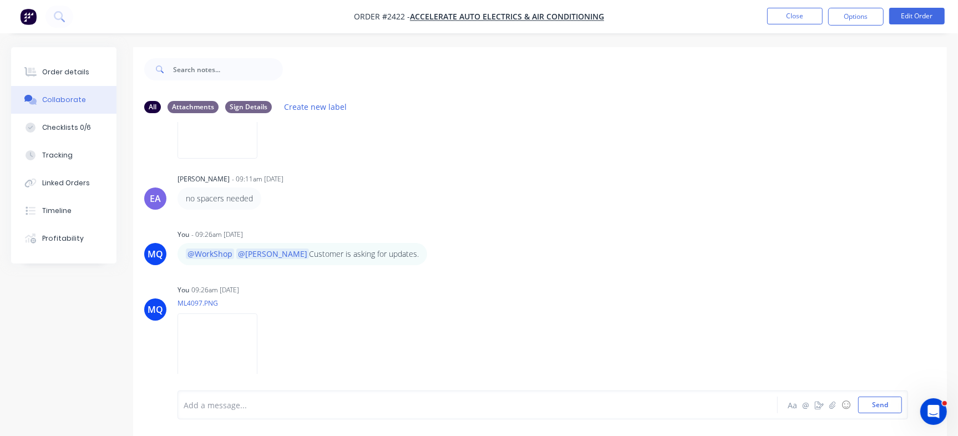
scroll to position [210, 0]
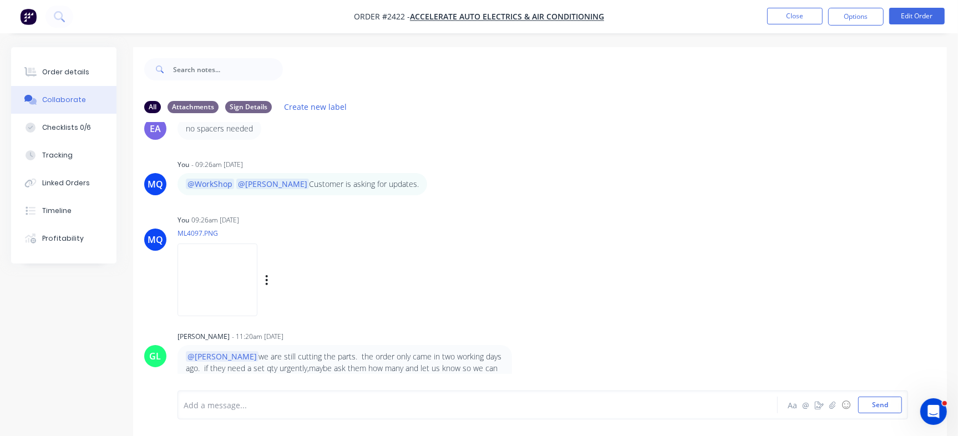
click at [253, 263] on img at bounding box center [217, 279] width 80 height 73
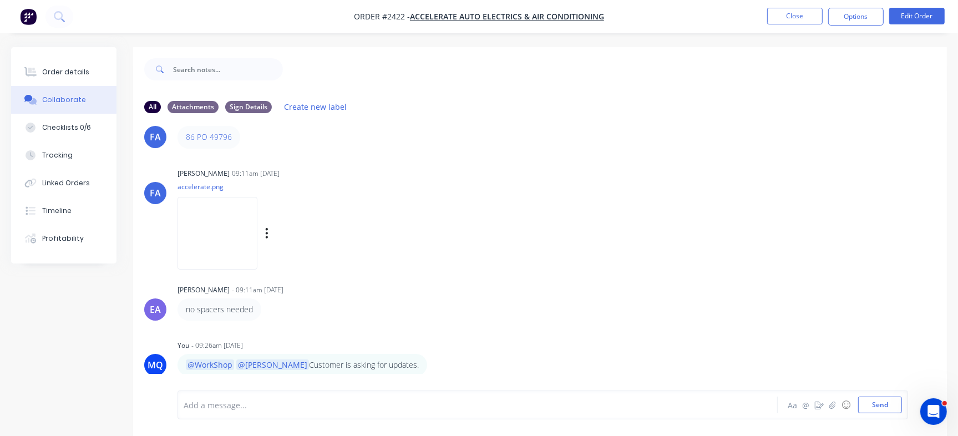
scroll to position [0, 0]
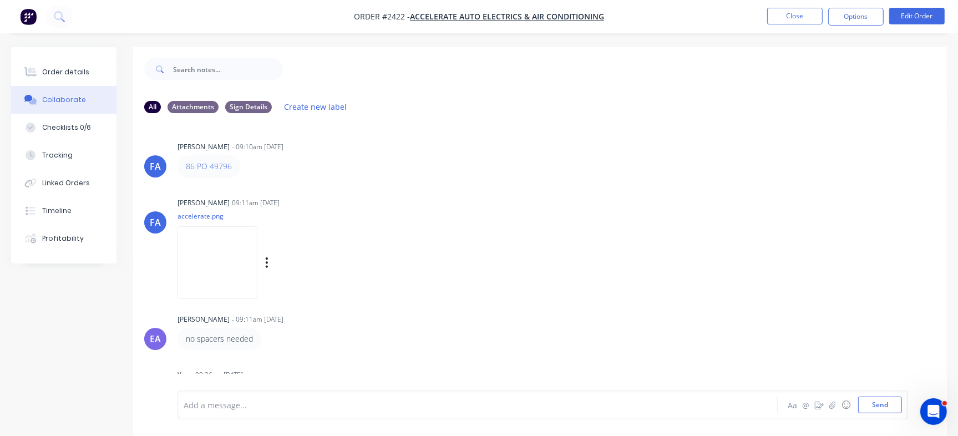
click at [257, 246] on img at bounding box center [217, 262] width 80 height 73
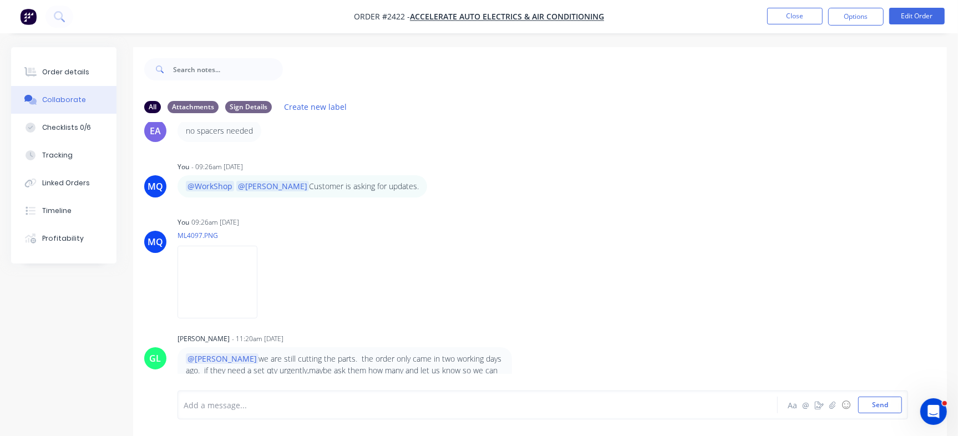
scroll to position [210, 0]
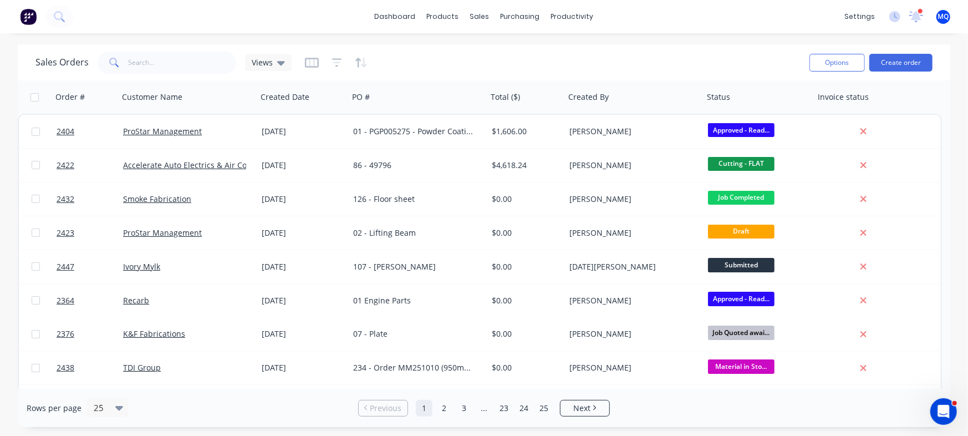
click at [177, 50] on div "Sales Orders Views" at bounding box center [417, 62] width 765 height 27
click at [176, 69] on input "text" at bounding box center [183, 63] width 108 height 22
type input "precision"
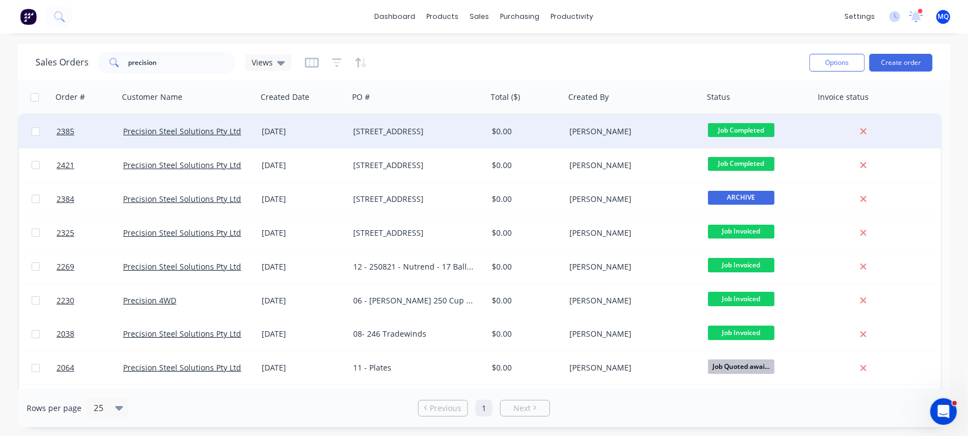
click at [353, 125] on div "[STREET_ADDRESS]" at bounding box center [418, 131] width 139 height 33
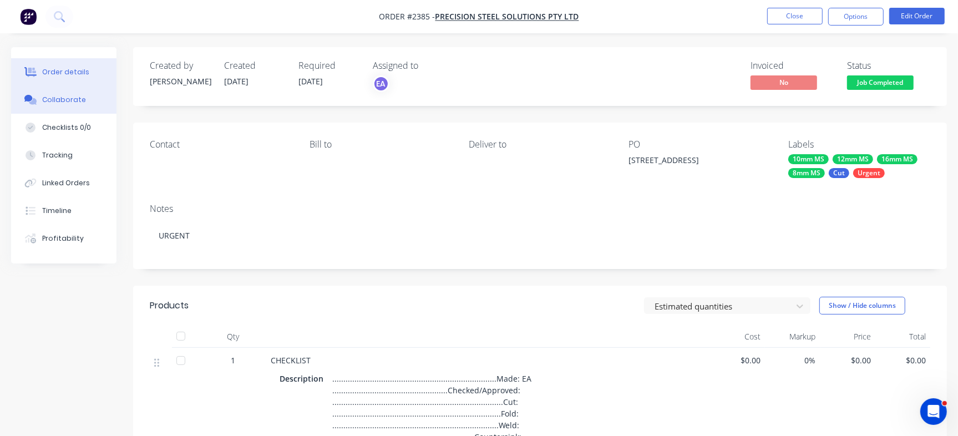
click at [72, 96] on div "Collaborate" at bounding box center [64, 100] width 44 height 10
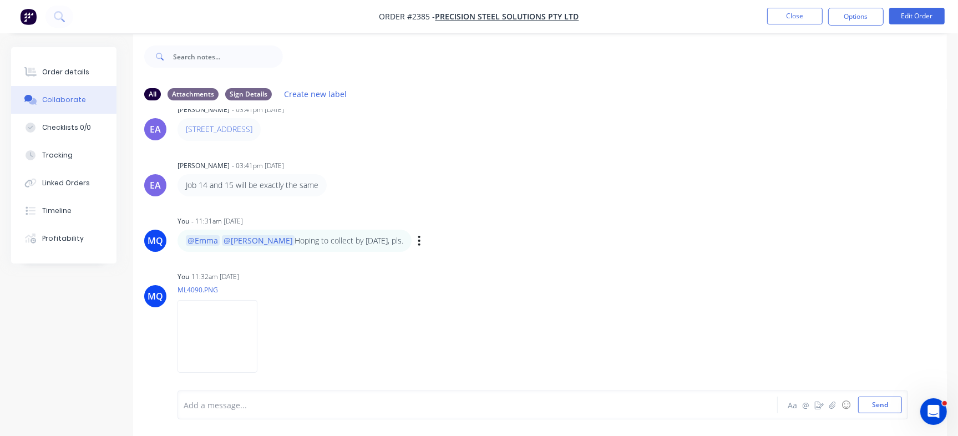
scroll to position [17, 0]
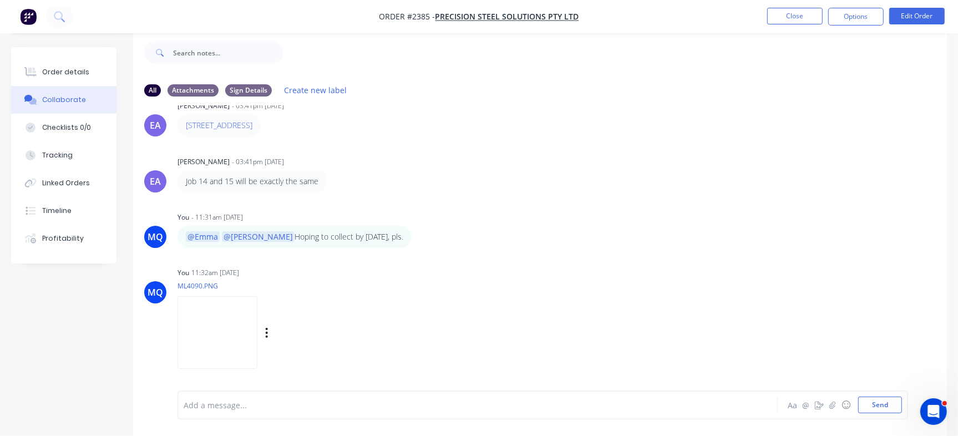
click at [257, 339] on img at bounding box center [217, 332] width 80 height 73
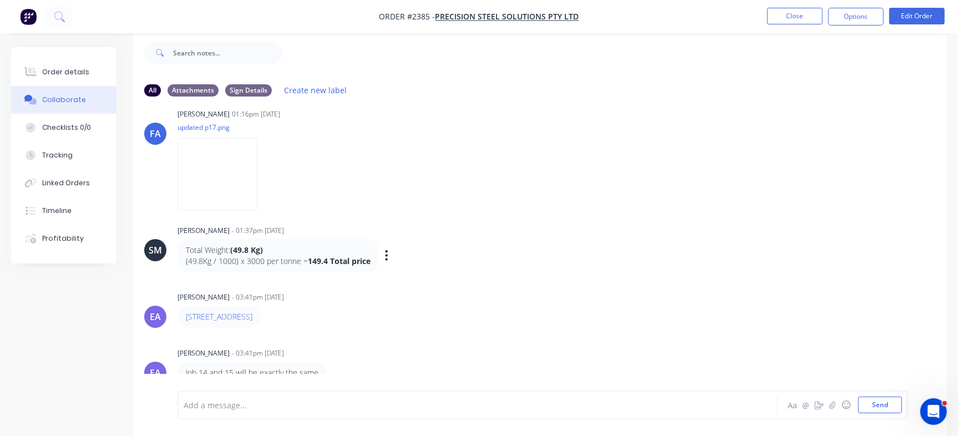
scroll to position [172, 0]
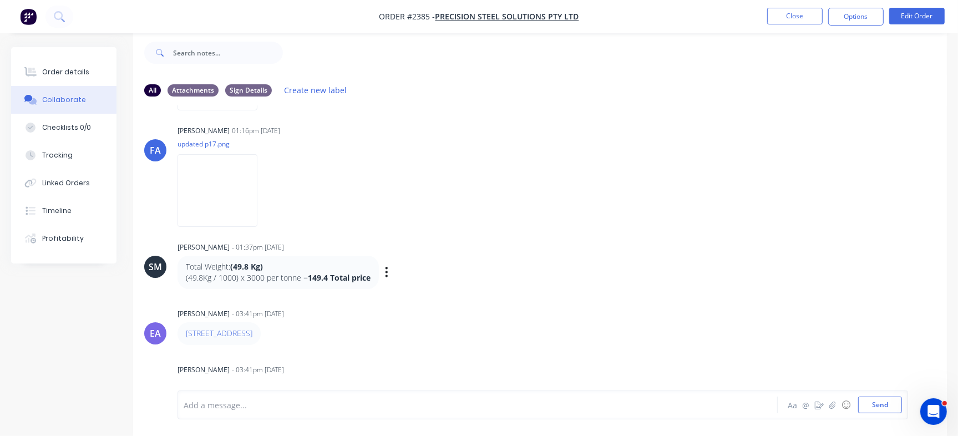
click at [485, 279] on div "Total Weight: (49.8 Kg) (49.8Kg / 1000) x 3000 per tonne = 149.4 Total price La…" at bounding box center [350, 273] width 347 height 34
